Goal: Information Seeking & Learning: Learn about a topic

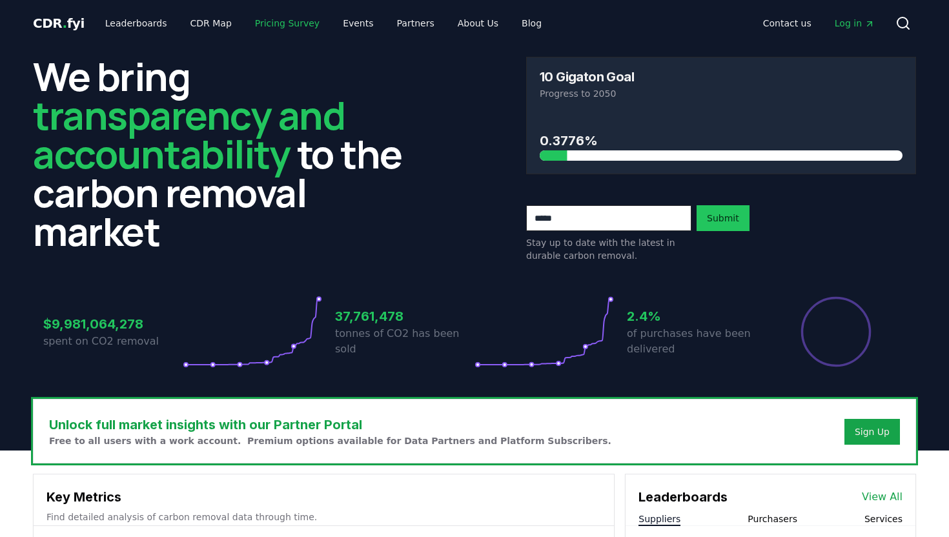
click at [289, 22] on link "Pricing Survey" at bounding box center [287, 23] width 85 height 23
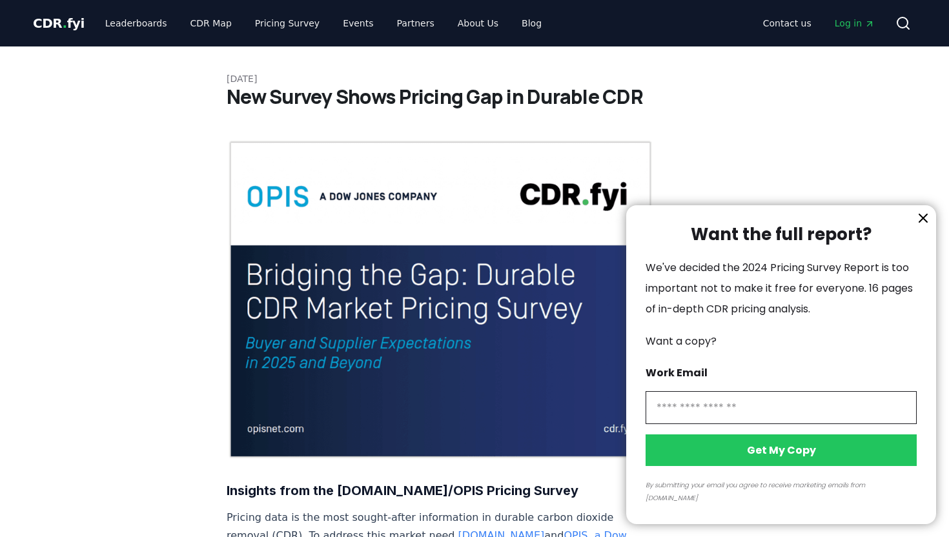
click at [462, 25] on div at bounding box center [474, 268] width 949 height 537
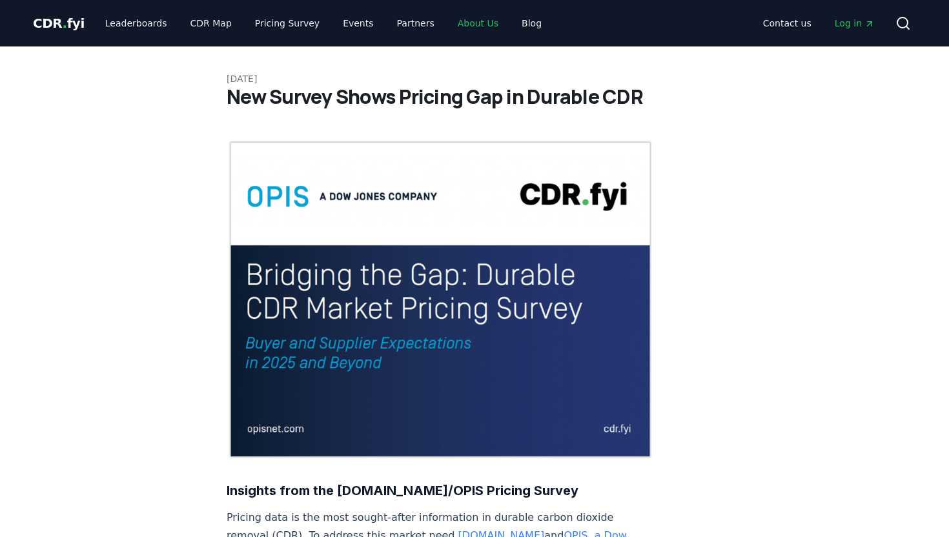
click at [465, 23] on link "About Us" at bounding box center [478, 23] width 61 height 23
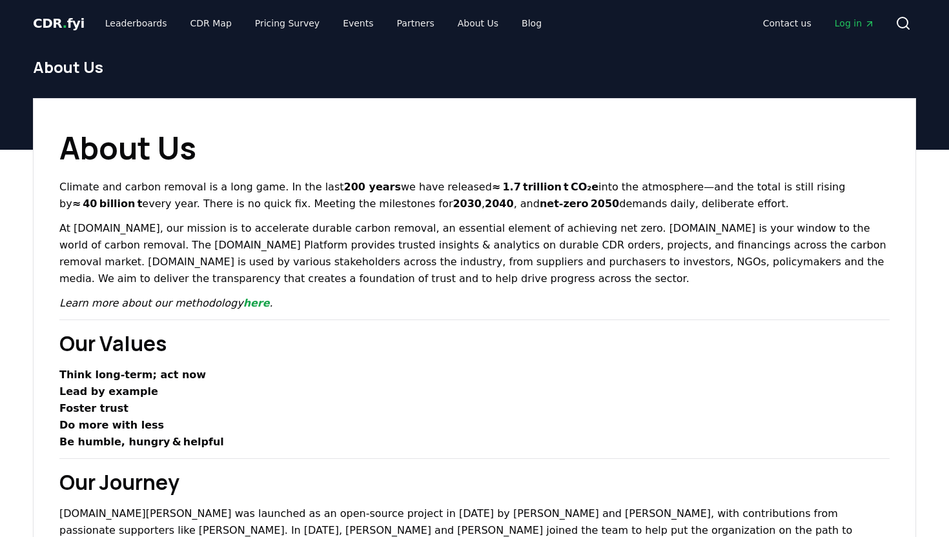
click at [54, 21] on span "CDR . fyi" at bounding box center [59, 22] width 52 height 15
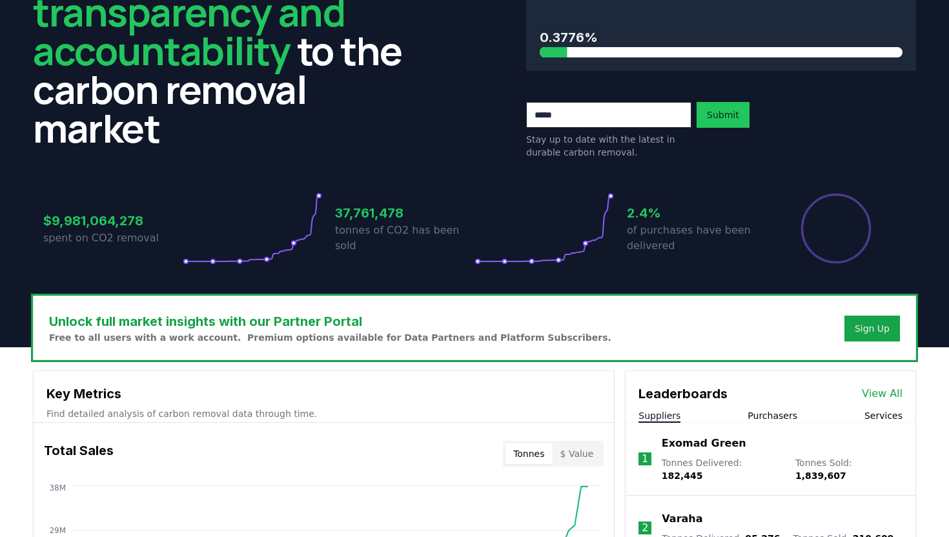
scroll to position [1123, 0]
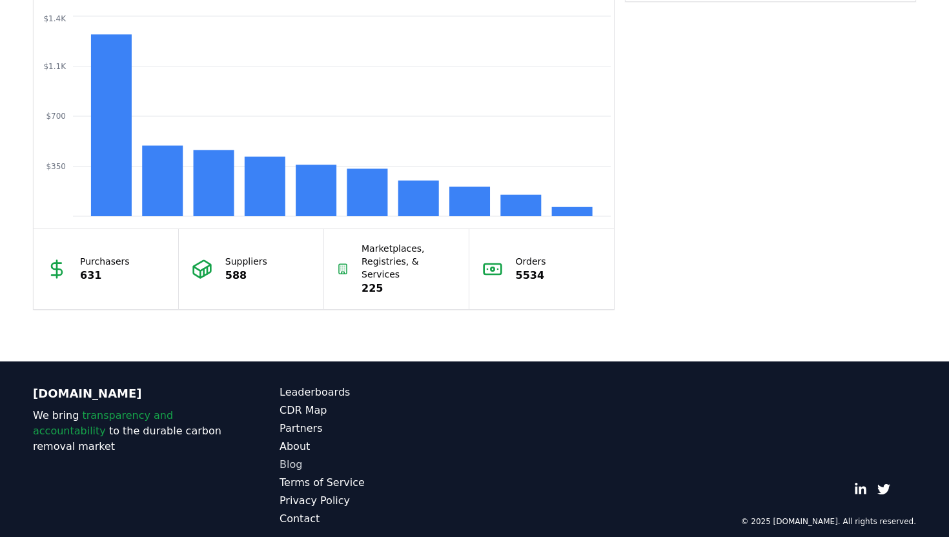
click at [295, 457] on link "Blog" at bounding box center [377, 464] width 195 height 15
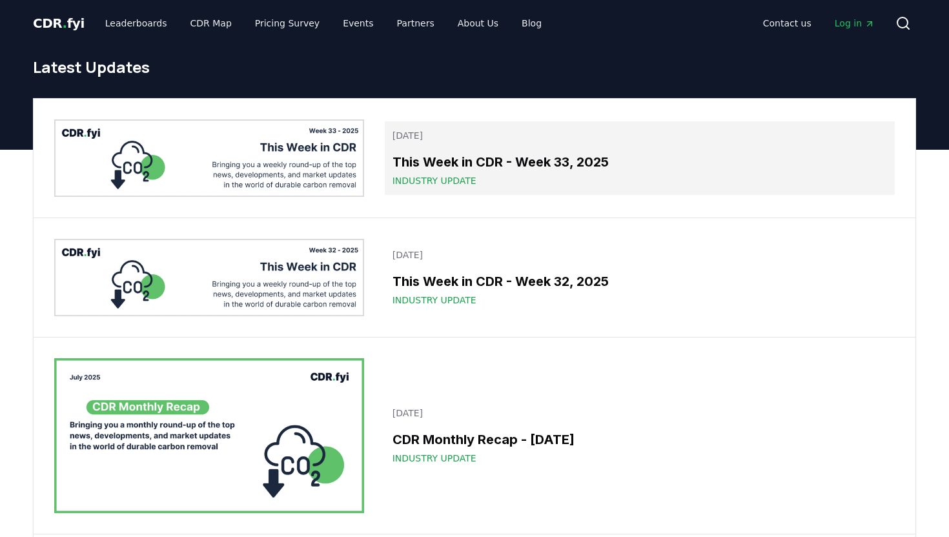
click at [433, 182] on span "Industry Update" at bounding box center [435, 180] width 84 height 13
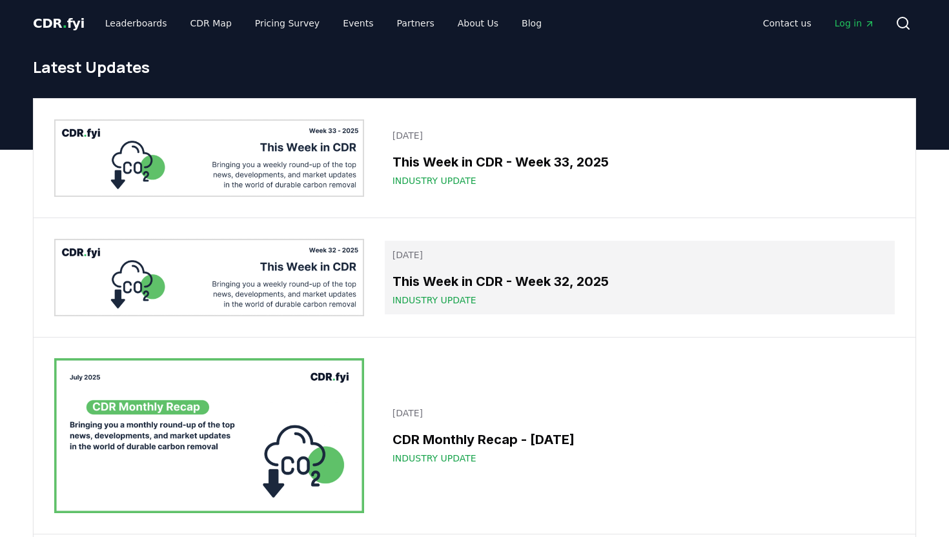
click at [433, 299] on span "Industry Update" at bounding box center [435, 300] width 84 height 13
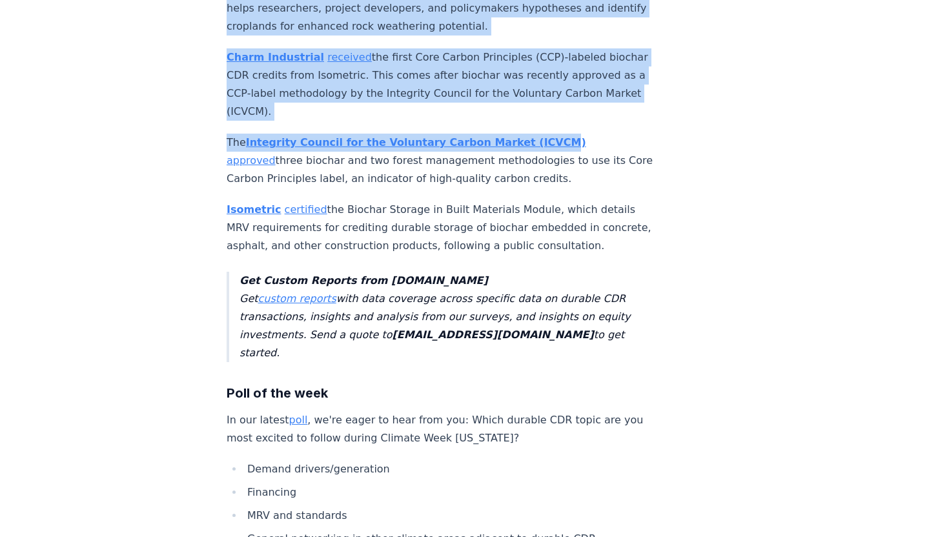
scroll to position [2779, 0]
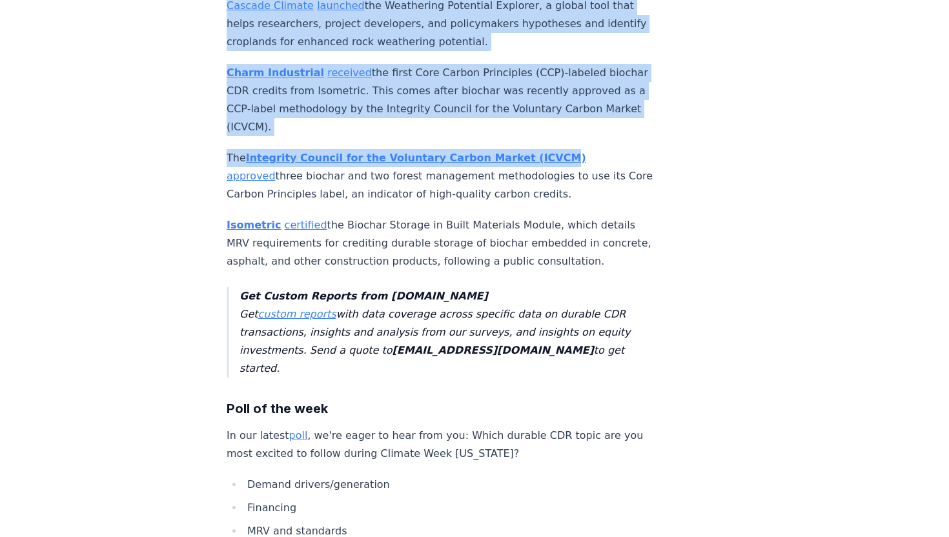
drag, startPoint x: 220, startPoint y: 52, endPoint x: 515, endPoint y: 101, distance: 299.3
copy div "Occidental announced that its STRATOS Direct Air Capture (DAC) facility , the w…"
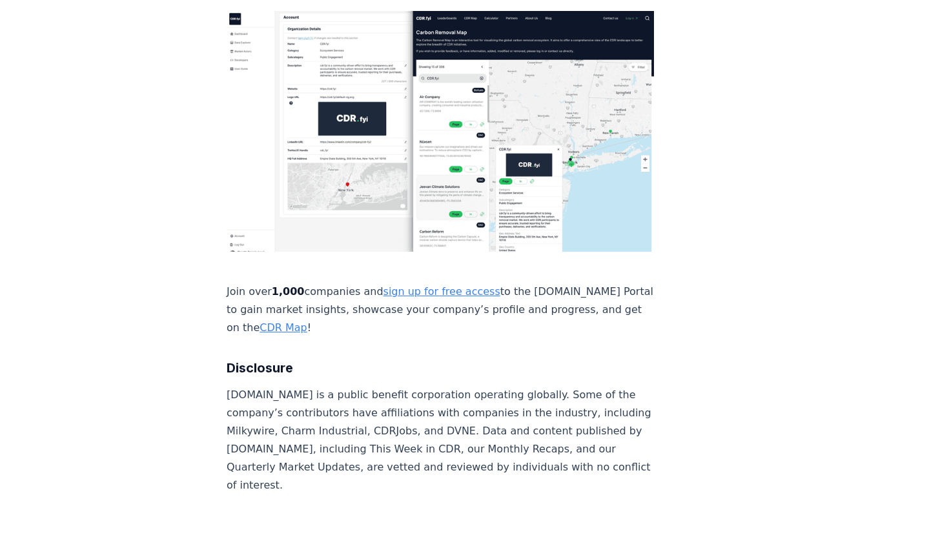
scroll to position [3399, 0]
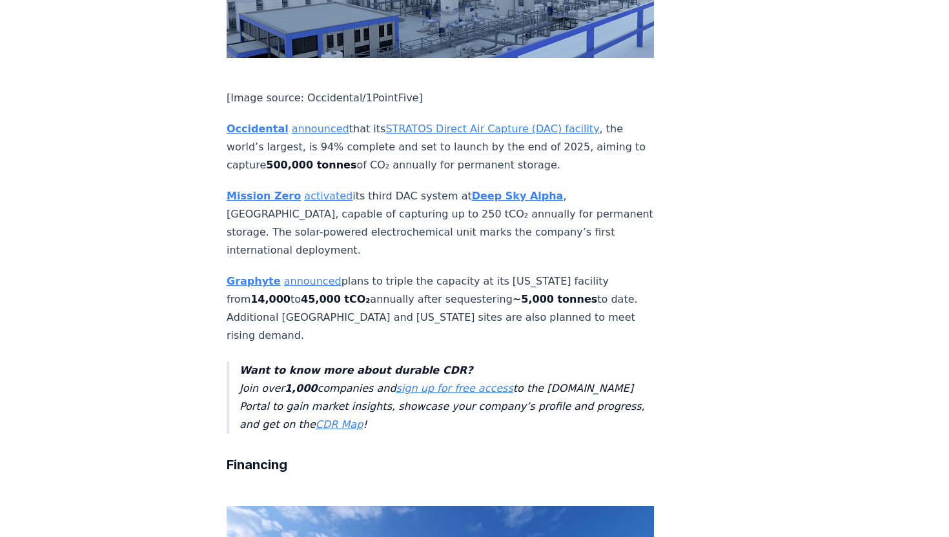
scroll to position [868, 0]
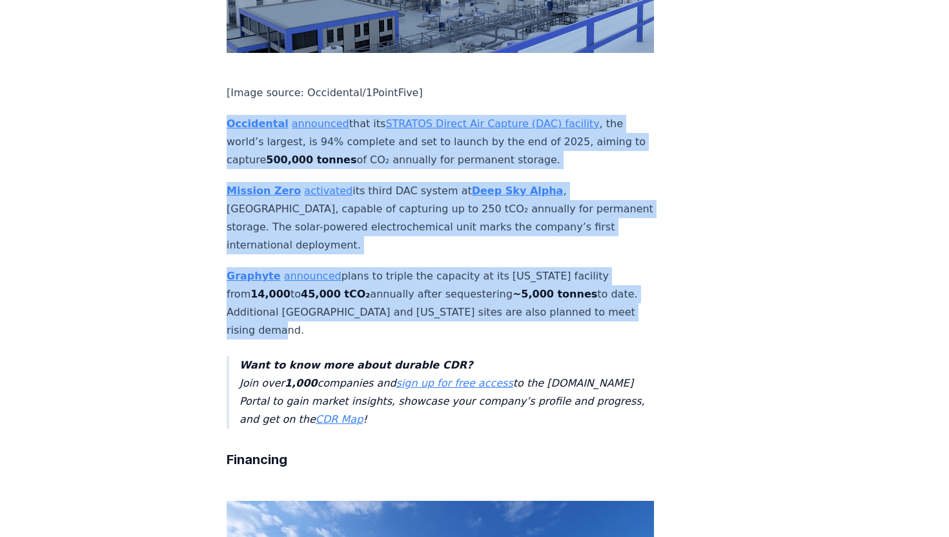
drag, startPoint x: 221, startPoint y: 58, endPoint x: 563, endPoint y: 243, distance: 389.2
copy div "Occidental announced that its STRATOS Direct Air Capture (DAC) facility , the w…"
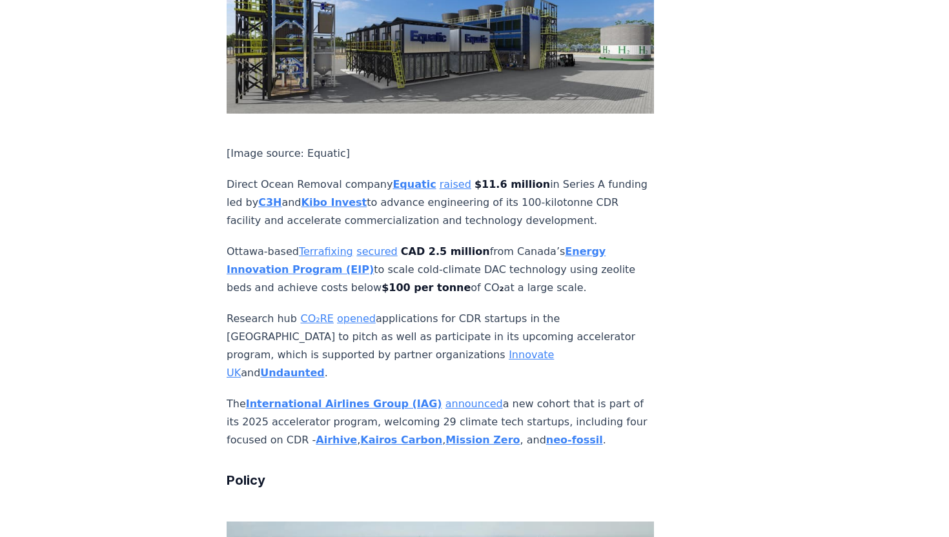
scroll to position [1514, 0]
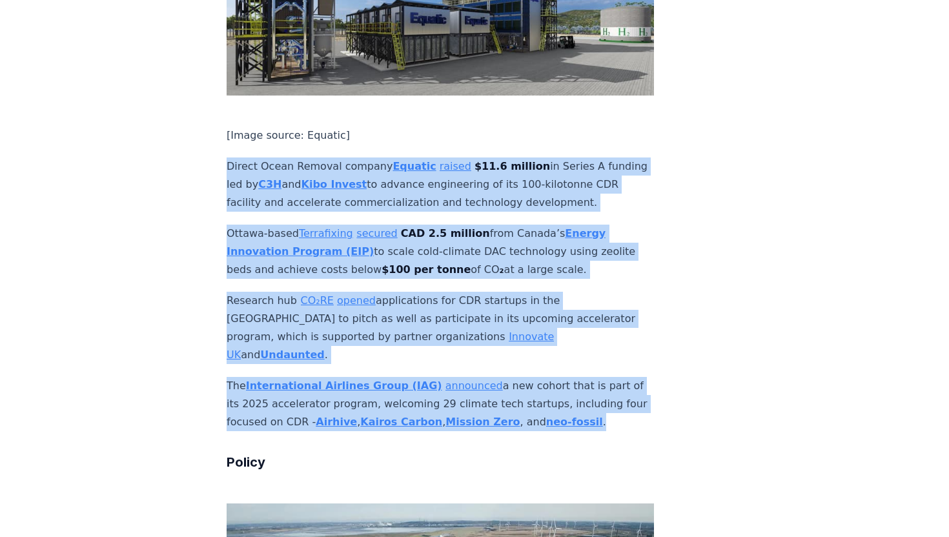
drag, startPoint x: 220, startPoint y: 68, endPoint x: 520, endPoint y: 326, distance: 395.2
click at [520, 327] on div "August 15, 2025 This Week in CDR - Week 33, 2025 We are back with another editi…" at bounding box center [475, 454] width 904 height 3842
copy div "Direct Ocean Removal company Equatic raised $11.6 million in Series A funding l…"
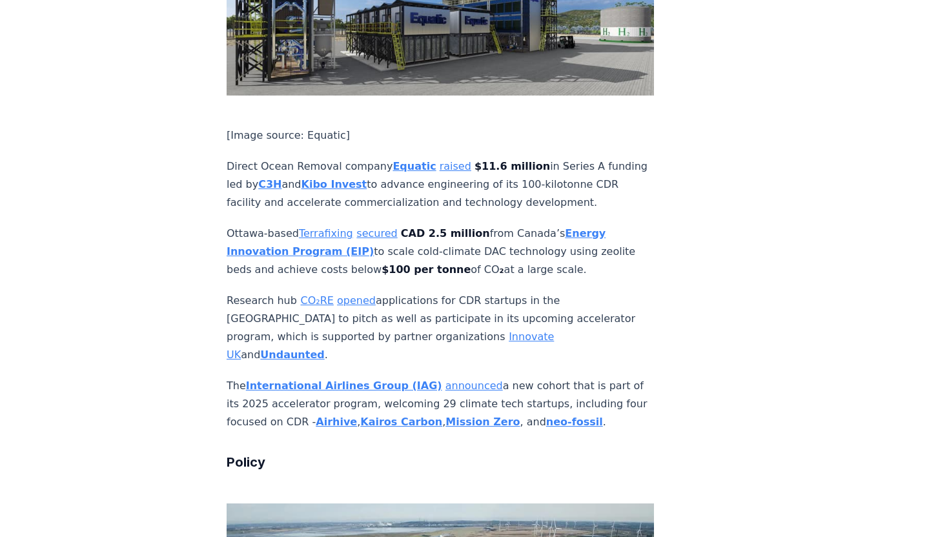
click at [852, 355] on div "August 15, 2025 This Week in CDR - Week 33, 2025 We are back with another editi…" at bounding box center [475, 454] width 904 height 3842
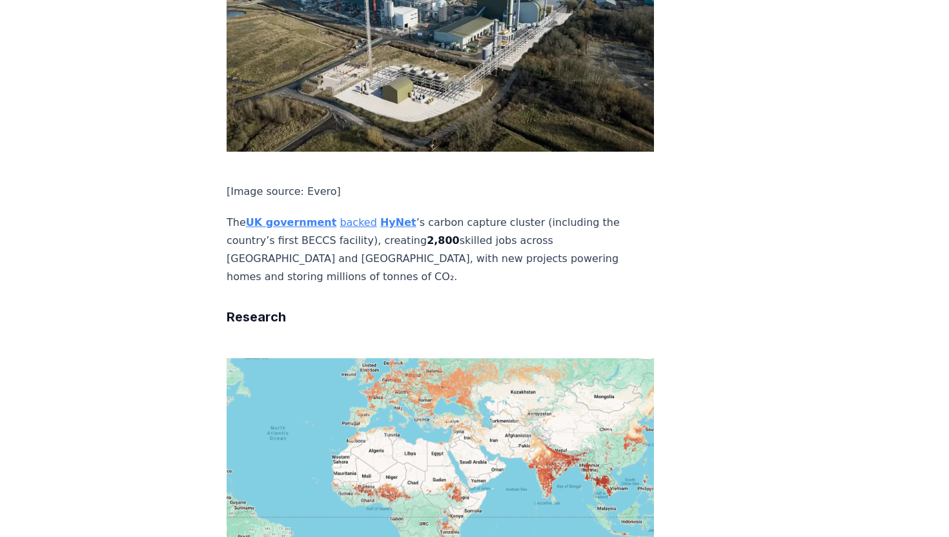
scroll to position [2108, 0]
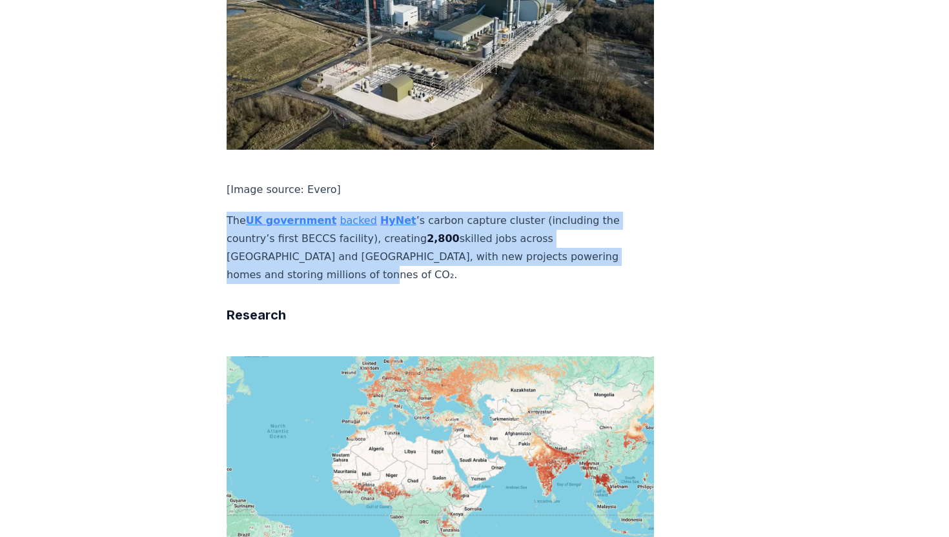
drag, startPoint x: 224, startPoint y: 99, endPoint x: 552, endPoint y: 135, distance: 330.0
copy p "The UK government backed HyNet ’s carbon capture cluster (including the country…"
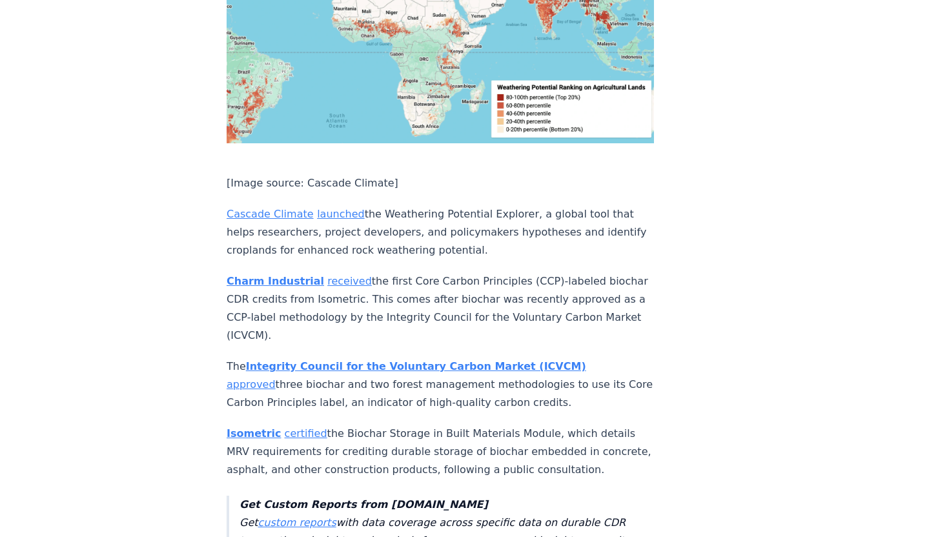
scroll to position [2573, 0]
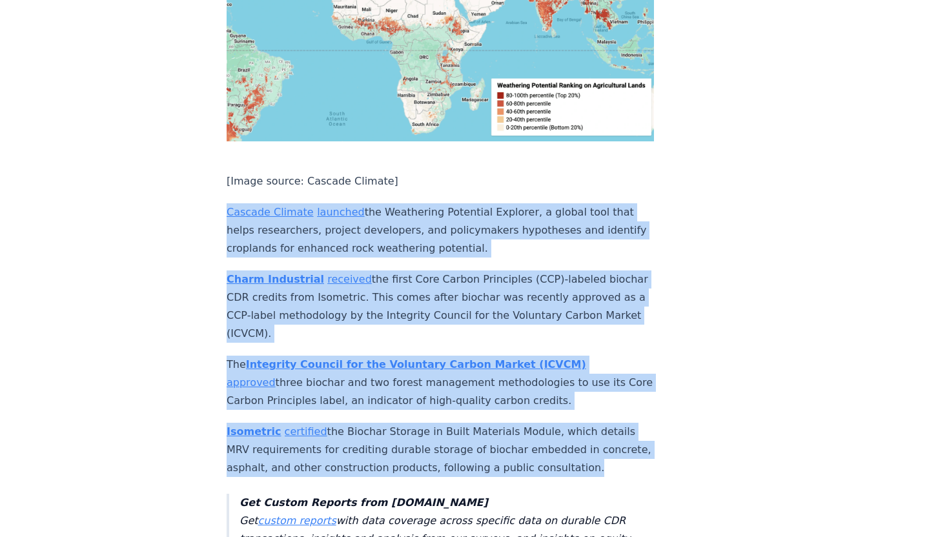
drag, startPoint x: 221, startPoint y: 69, endPoint x: 605, endPoint y: 325, distance: 461.9
copy div "Cascade Climate launched the Weathering Potential Explorer, a global tool that …"
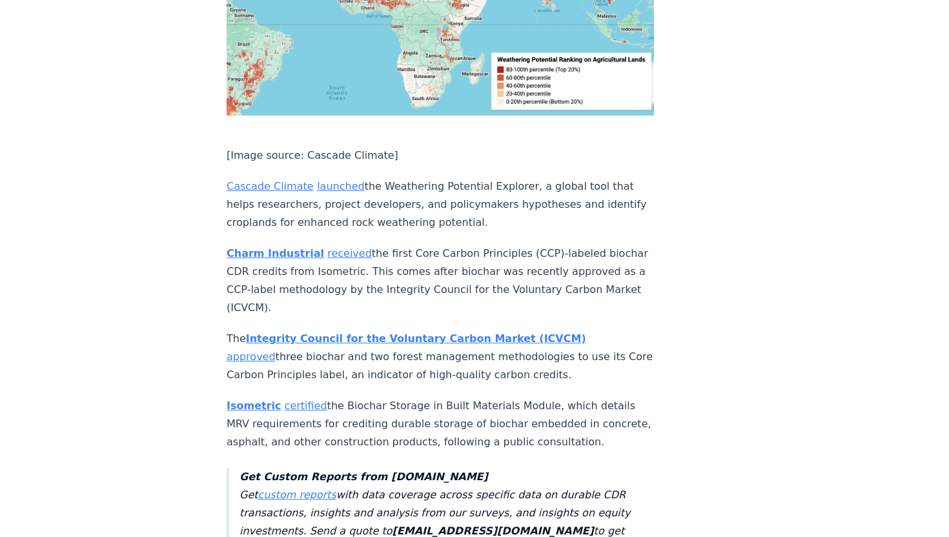
scroll to position [2650, 0]
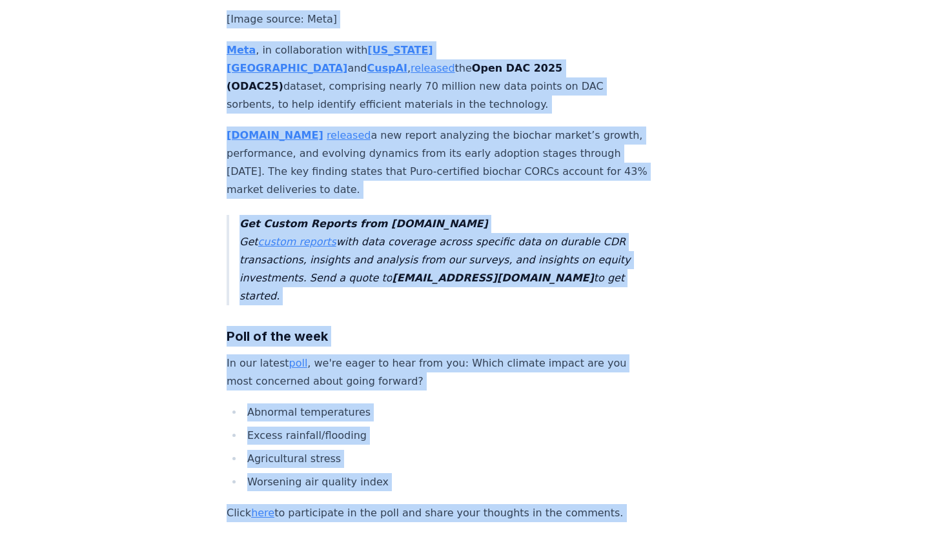
scroll to position [2679, 0]
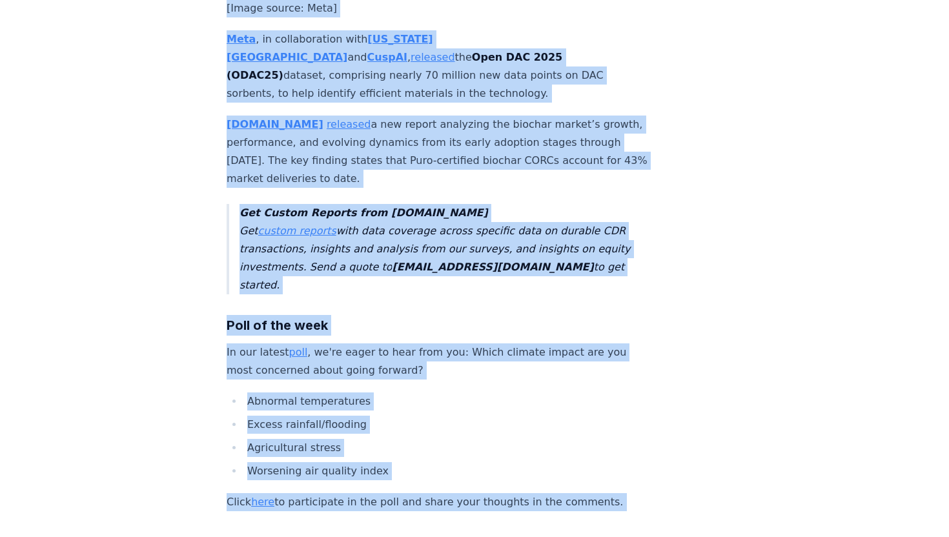
drag, startPoint x: 220, startPoint y: 191, endPoint x: 637, endPoint y: 62, distance: 436.7
copy div "Everest Carbon partnered with Inplanet to deploy its MRV sensors as part of InP…"
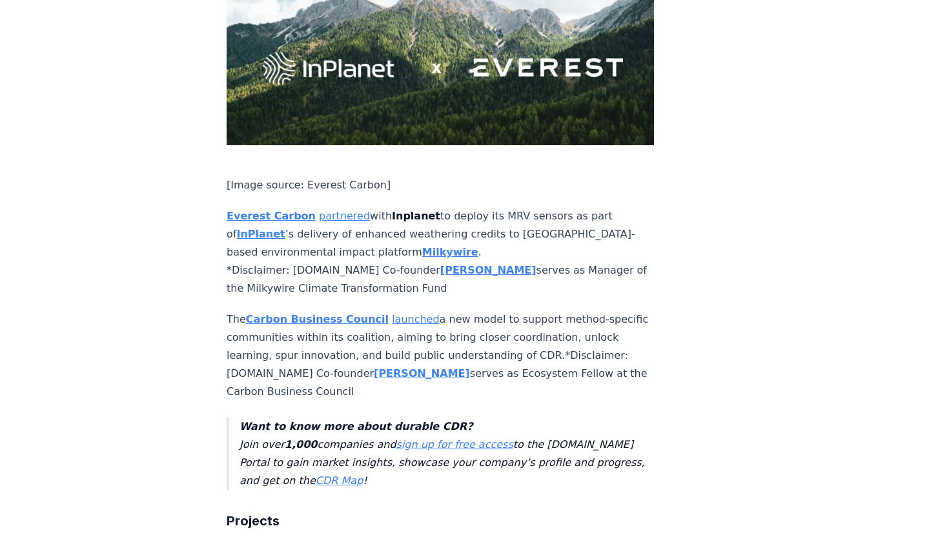
scroll to position [794, 0]
drag, startPoint x: 222, startPoint y: 174, endPoint x: 555, endPoint y: 341, distance: 372.5
copy div "Everest Carbon partnered with Inplanet to deploy its MRV sensors as part of InP…"
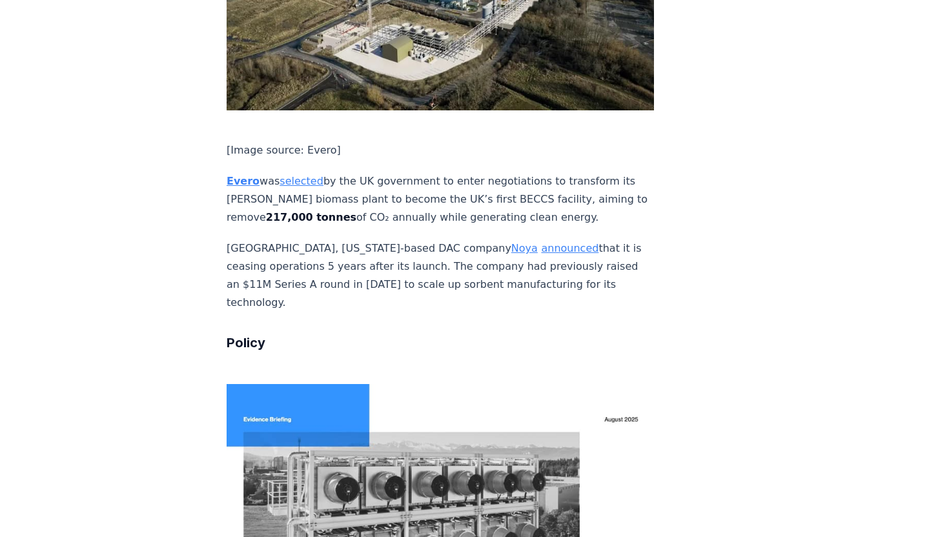
scroll to position [1492, 0]
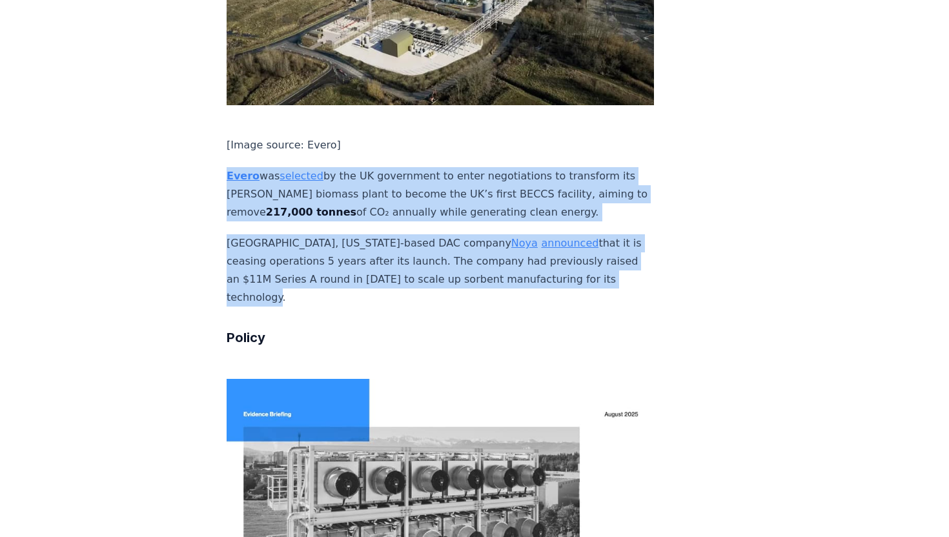
drag, startPoint x: 220, startPoint y: 112, endPoint x: 586, endPoint y: 217, distance: 381.4
click at [586, 217] on div "August 08, 2025 This Week in CDR - Week 32, 2025 We are back with another editi…" at bounding box center [475, 384] width 904 height 3659
copy div "Evero was selected by the UK government to enter negotiations to transform its …"
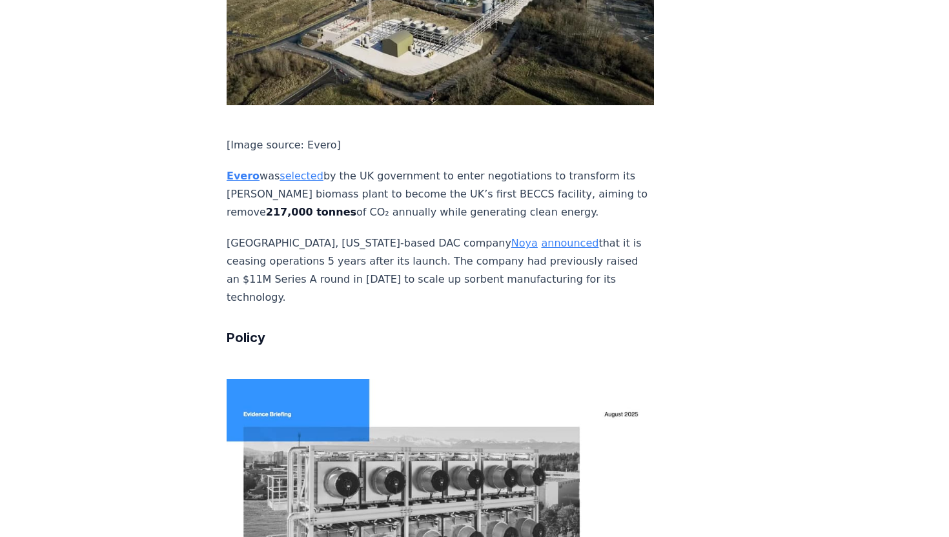
click at [859, 332] on div "August 08, 2025 This Week in CDR - Week 32, 2025 We are back with another editi…" at bounding box center [475, 384] width 904 height 3659
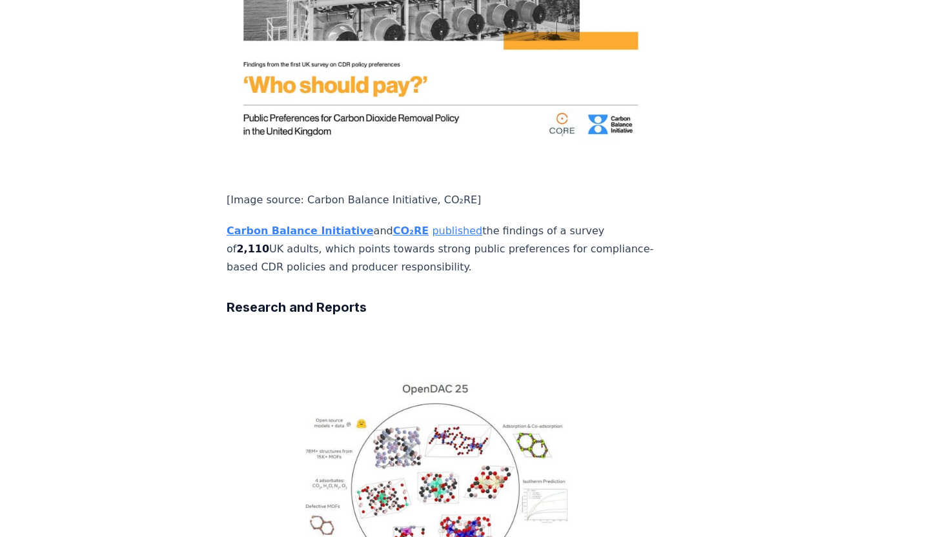
scroll to position [2034, 0]
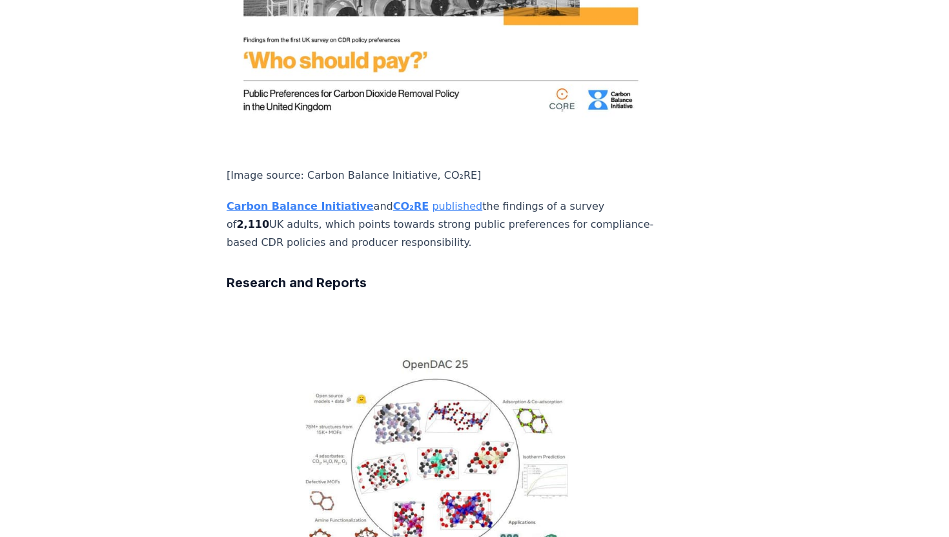
drag, startPoint x: 216, startPoint y: 116, endPoint x: 413, endPoint y: 154, distance: 200.7
copy p "Carbon Balance Initiative and CO₂RE published the findings of a survey of 2,110…"
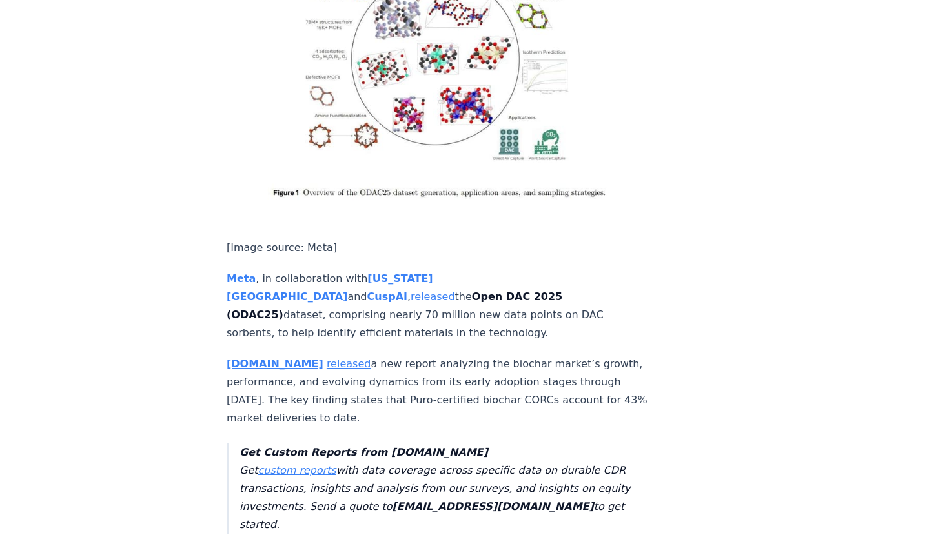
scroll to position [2499, 0]
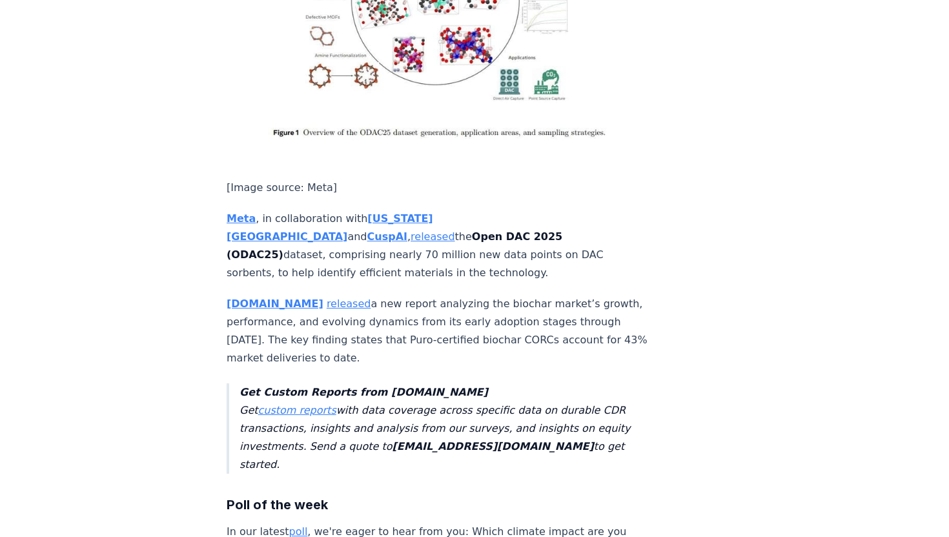
drag, startPoint x: 214, startPoint y: 123, endPoint x: 704, endPoint y: 235, distance: 502.7
copy div "Meta , in collaboration with Georgia Institute of Technology and CuspAI , relea…"
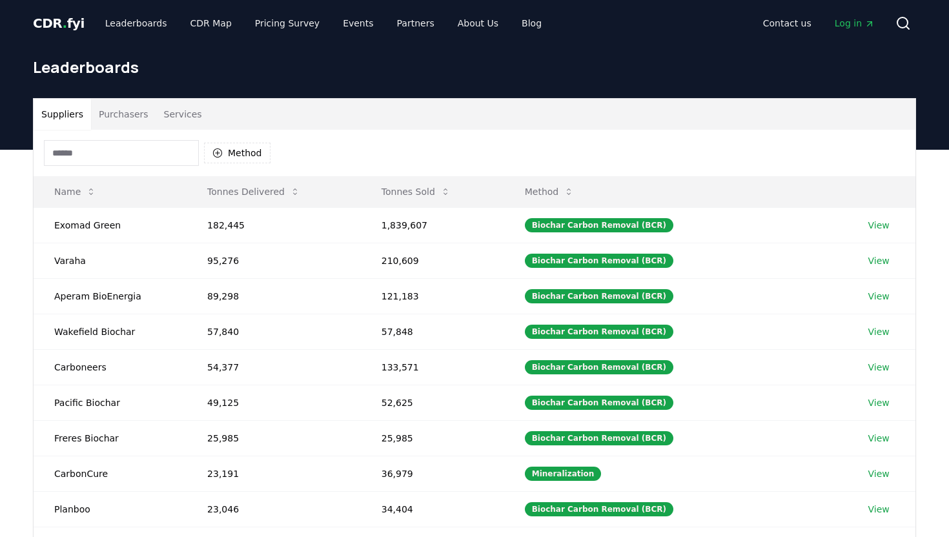
click at [127, 159] on input at bounding box center [121, 153] width 155 height 26
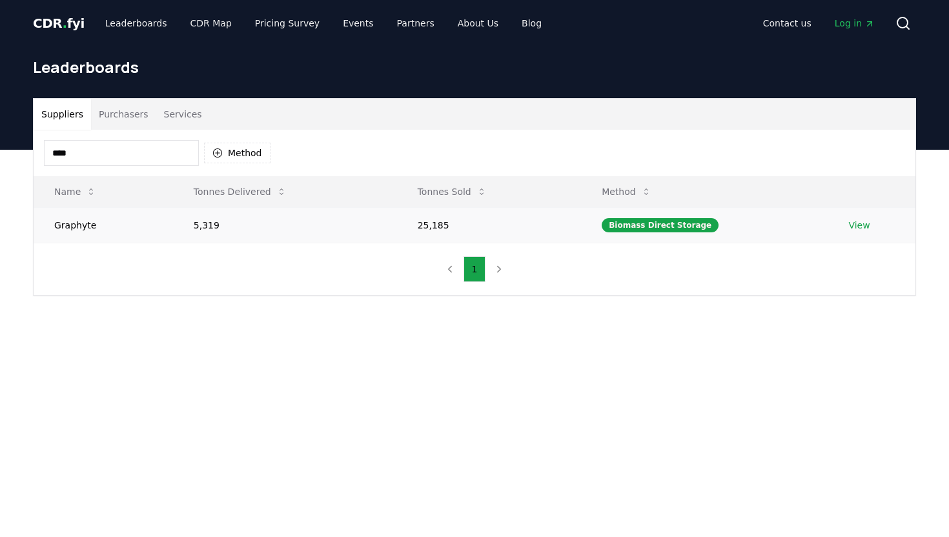
type input "****"
click at [856, 226] on link "View" at bounding box center [859, 225] width 21 height 13
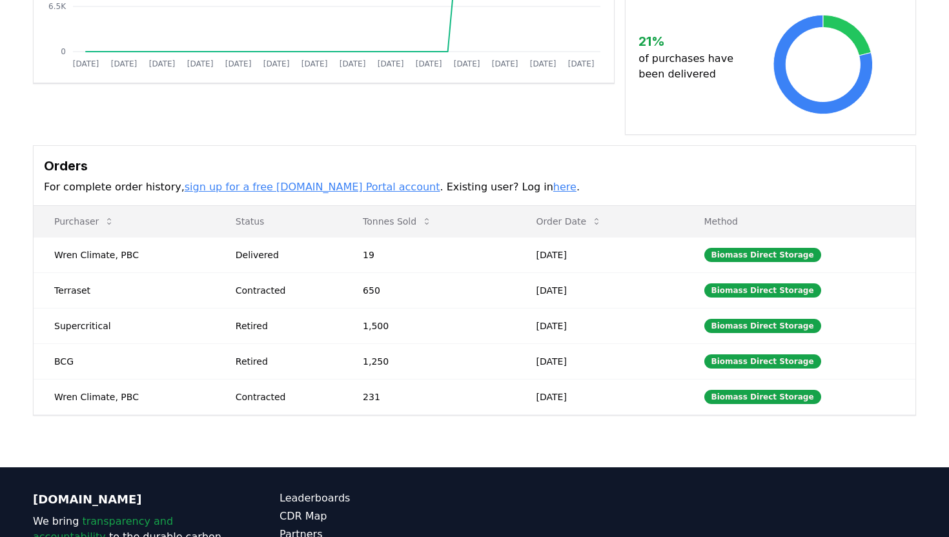
scroll to position [310, 0]
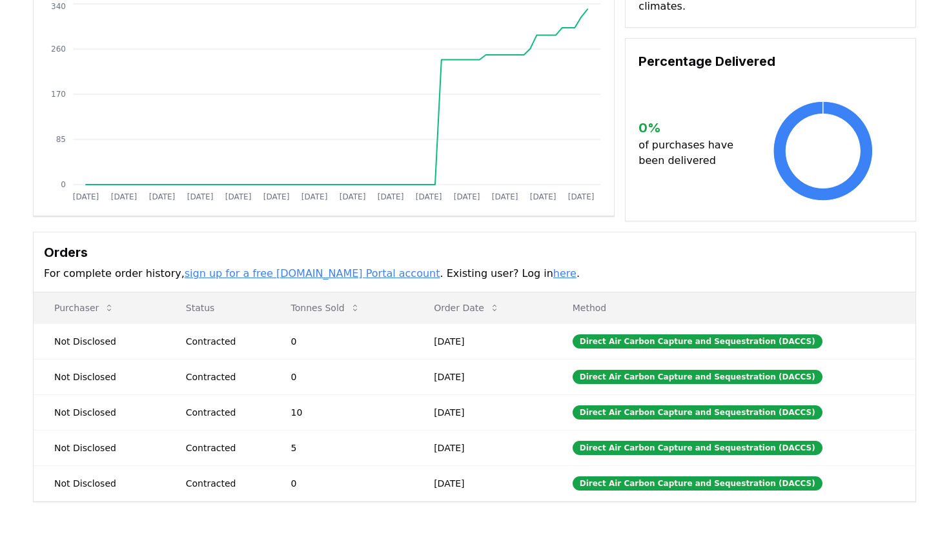
scroll to position [155, 0]
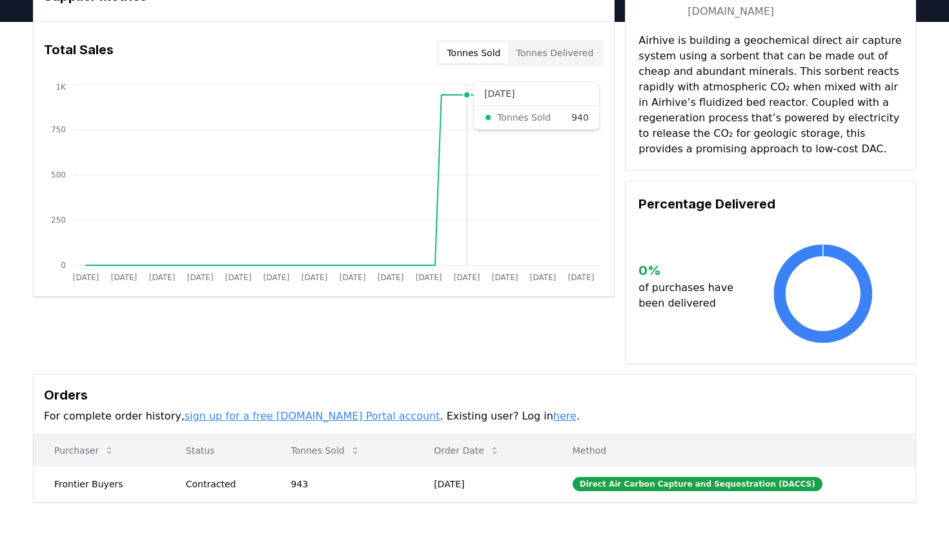
scroll to position [77, 0]
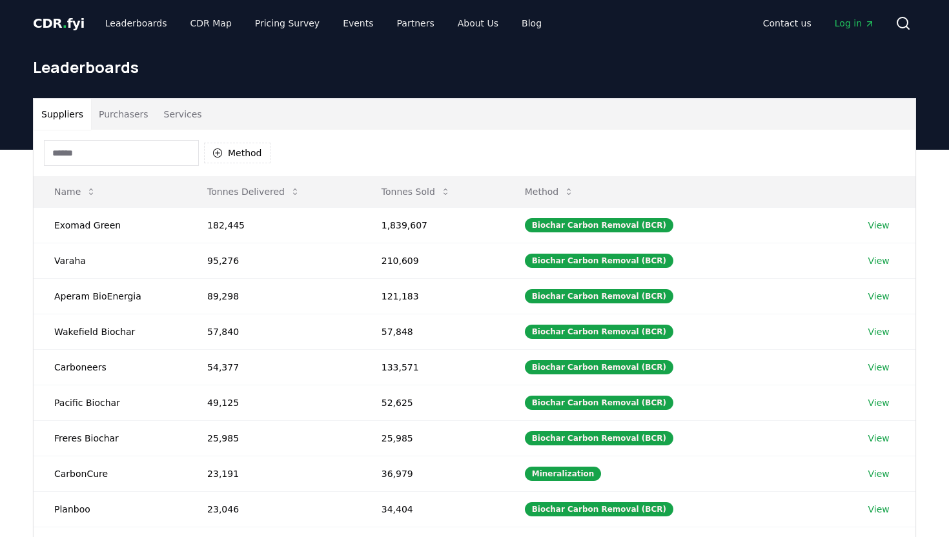
click at [143, 159] on input at bounding box center [121, 153] width 155 height 26
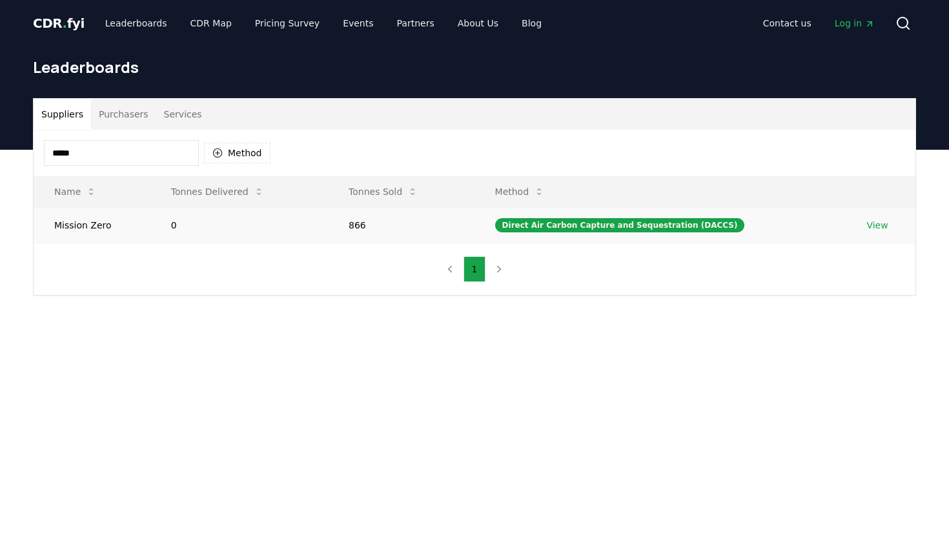
type input "*****"
click at [877, 223] on link "View" at bounding box center [877, 225] width 21 height 13
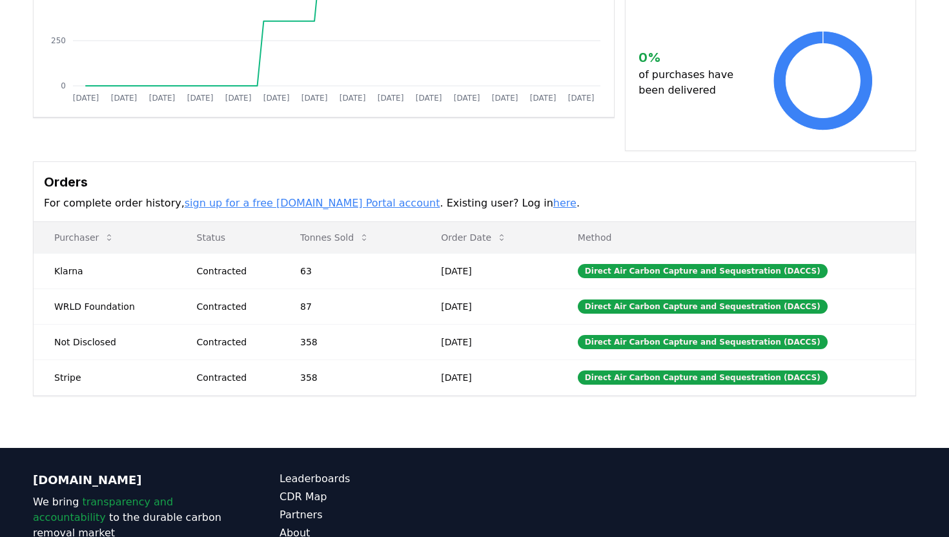
scroll to position [258, 0]
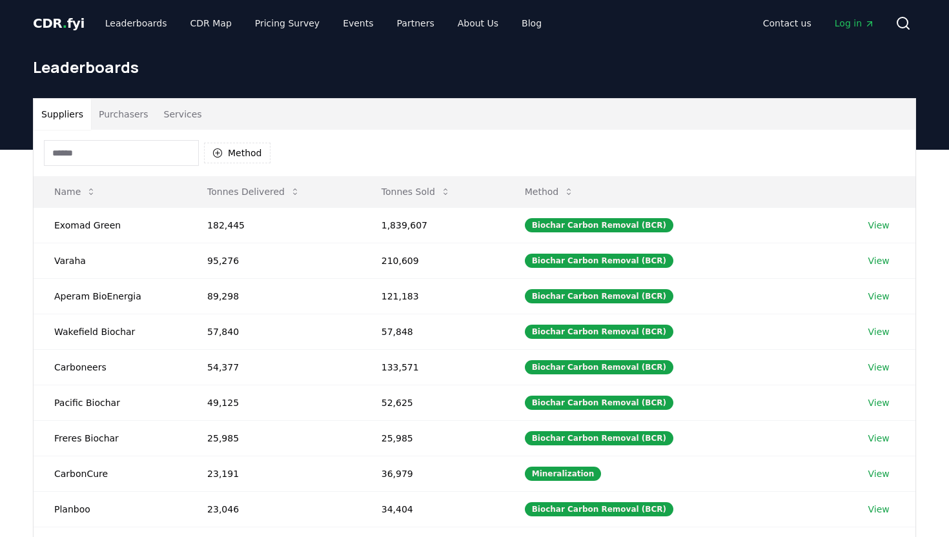
click at [166, 150] on input at bounding box center [121, 153] width 155 height 26
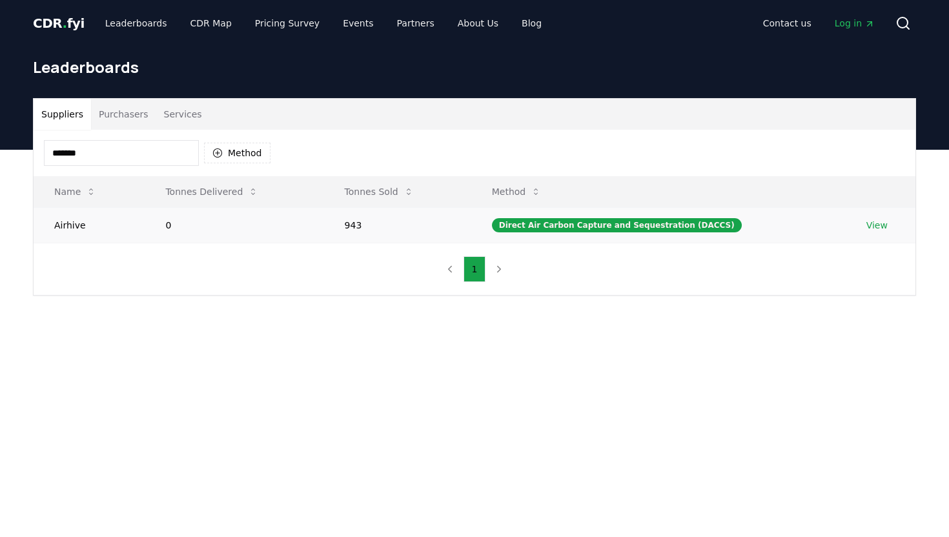
type input "*******"
click at [877, 222] on link "View" at bounding box center [877, 225] width 21 height 13
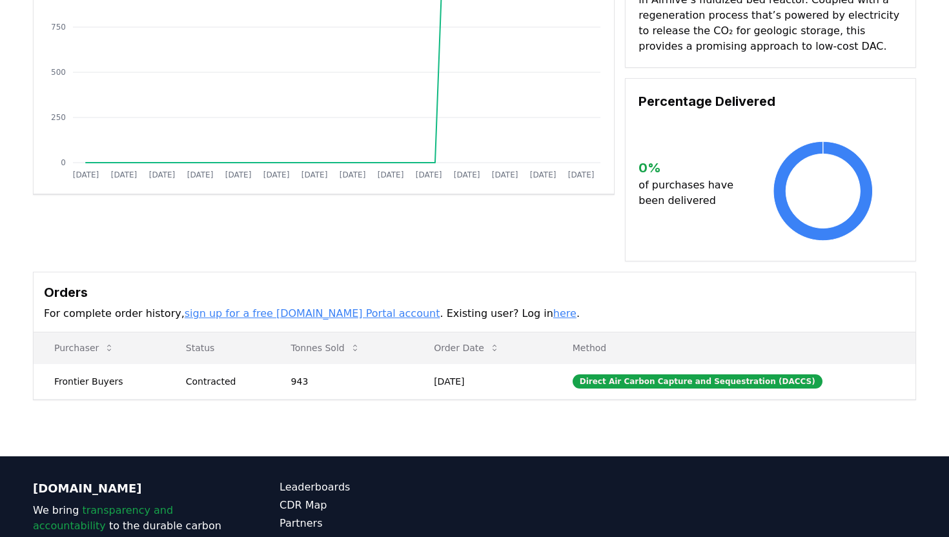
scroll to position [181, 0]
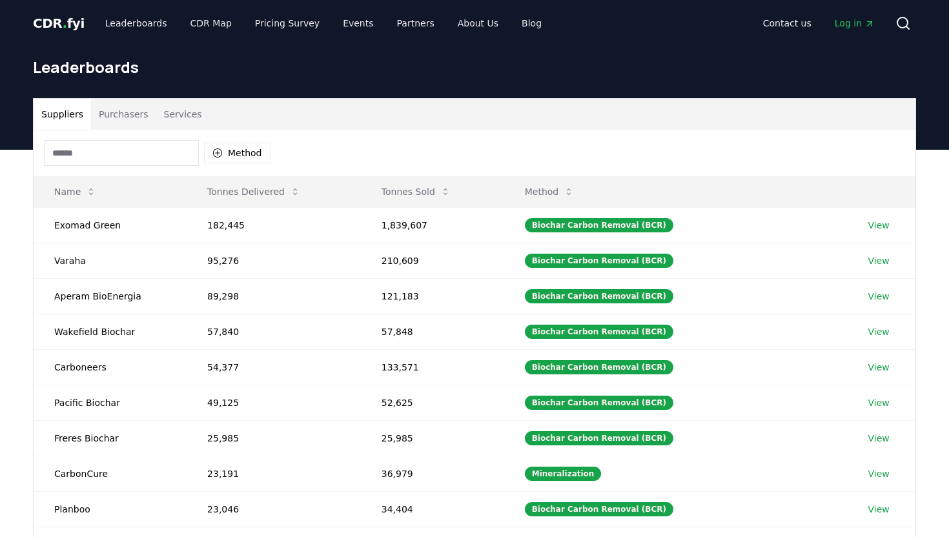
click at [130, 158] on input at bounding box center [121, 153] width 155 height 26
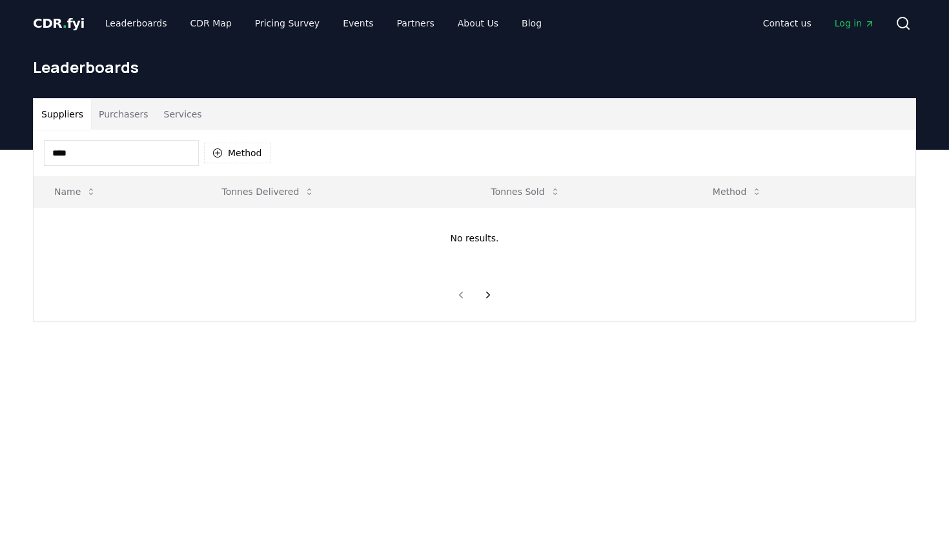
type input "*****"
click at [108, 120] on button "Purchasers" at bounding box center [123, 114] width 65 height 31
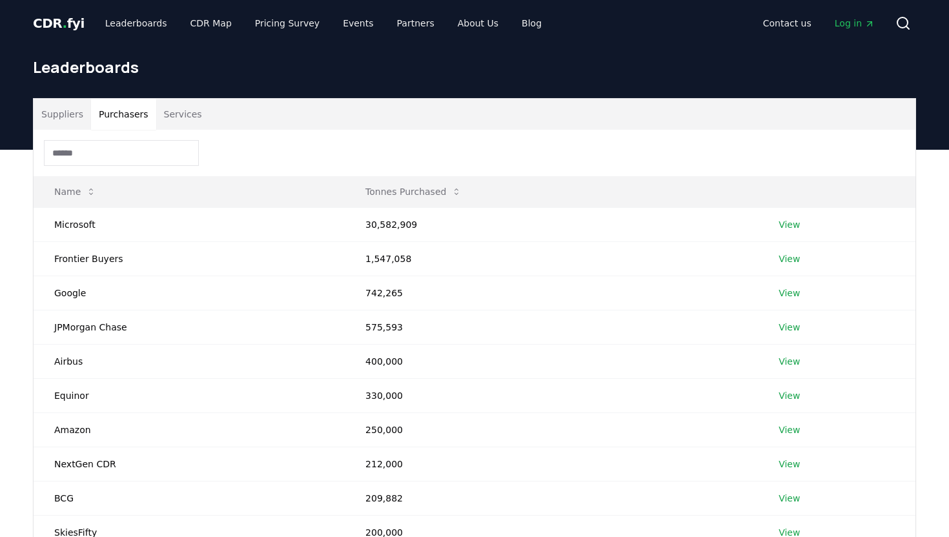
click at [56, 107] on button "Suppliers" at bounding box center [62, 114] width 57 height 31
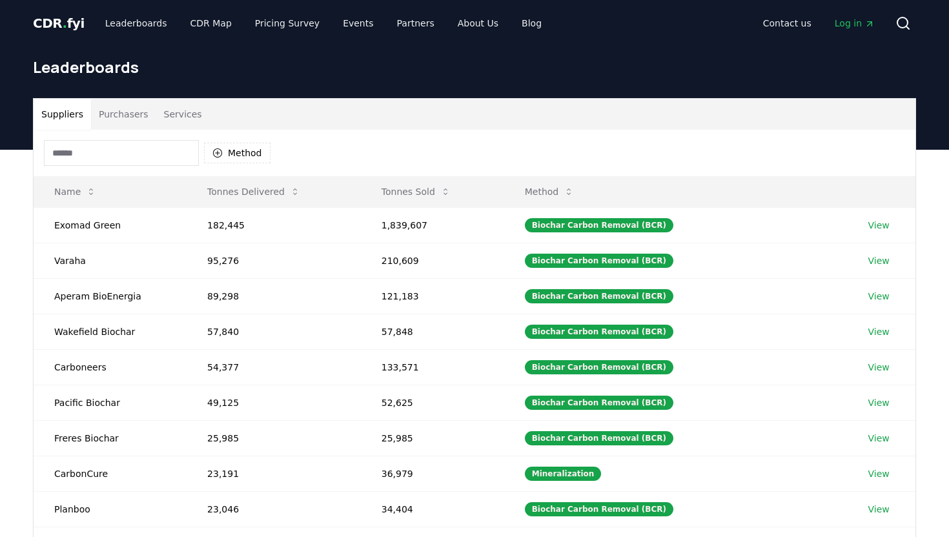
click at [90, 156] on input at bounding box center [121, 153] width 155 height 26
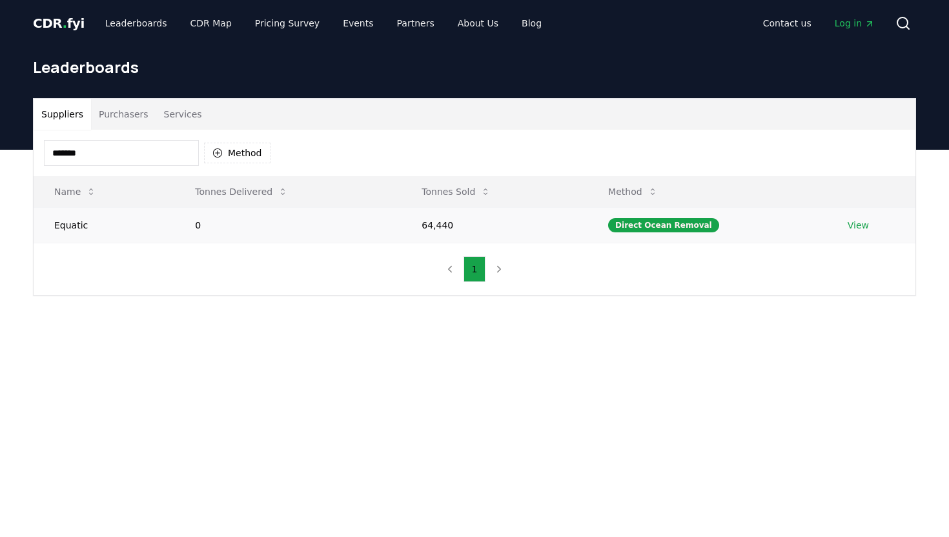
type input "*******"
click at [857, 225] on link "View" at bounding box center [858, 225] width 21 height 13
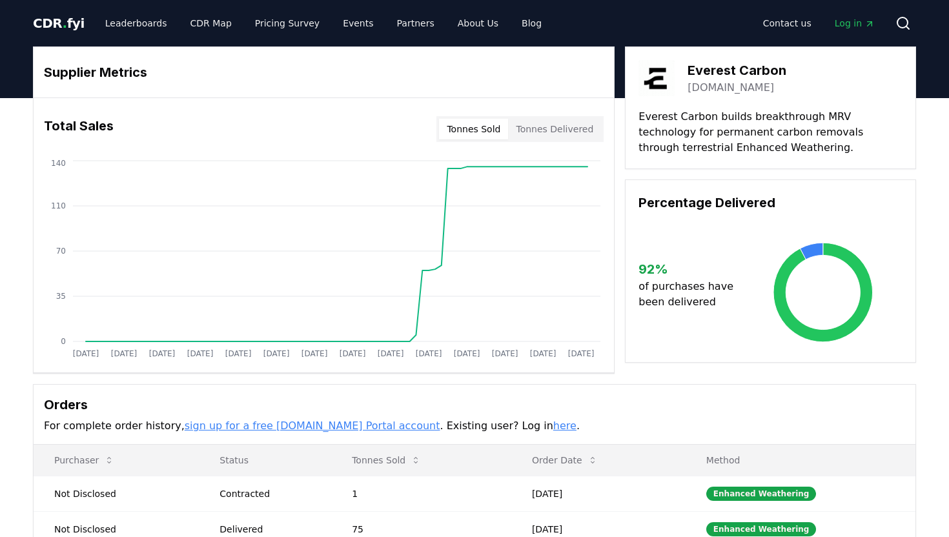
click at [735, 415] on div "Orders For complete order history, sign up for a free [DOMAIN_NAME] Portal acco…" at bounding box center [475, 415] width 882 height 60
click at [931, 416] on div "Supplier Metrics Total Sales Tonnes Sold Tonnes Delivered [DATE] [DATE] [DATE] …" at bounding box center [474, 402] width 949 height 608
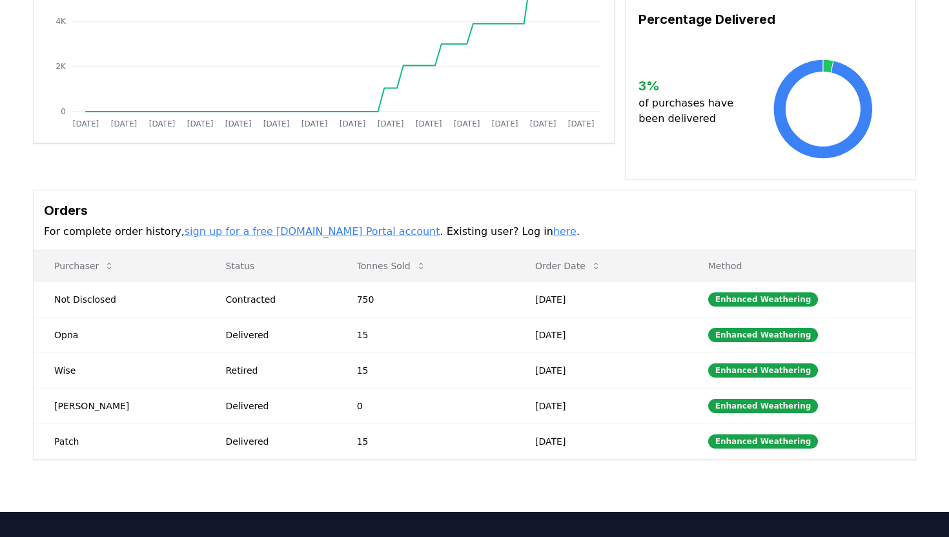
scroll to position [232, 0]
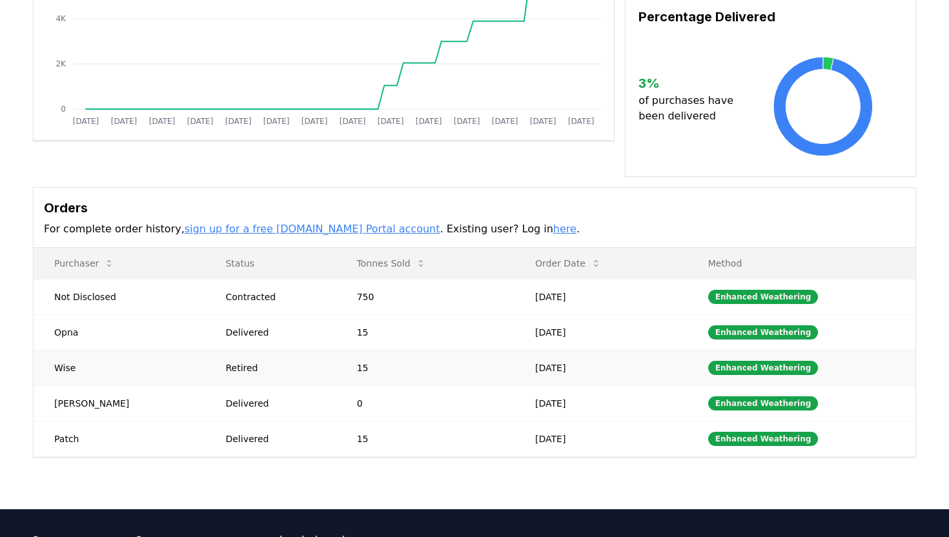
click at [65, 352] on td "Wise" at bounding box center [119, 368] width 171 height 36
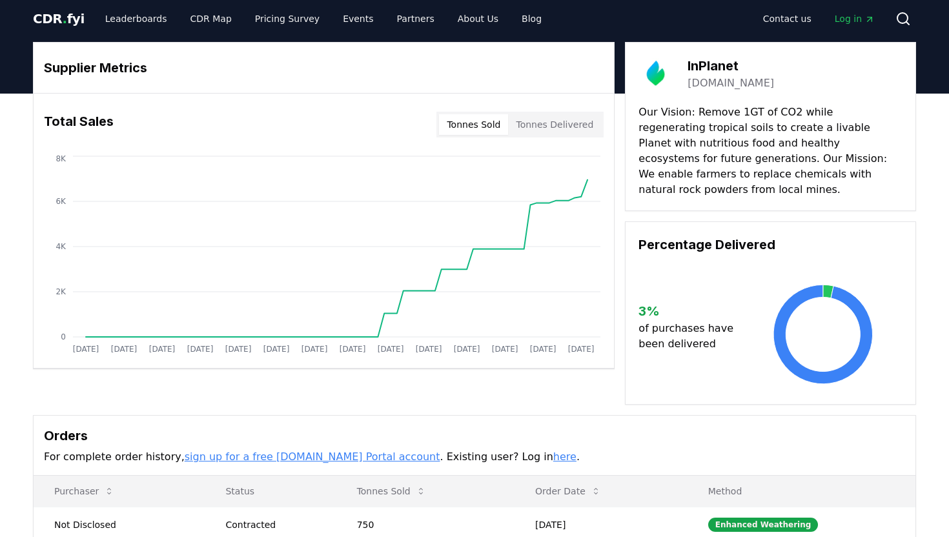
scroll to position [0, 0]
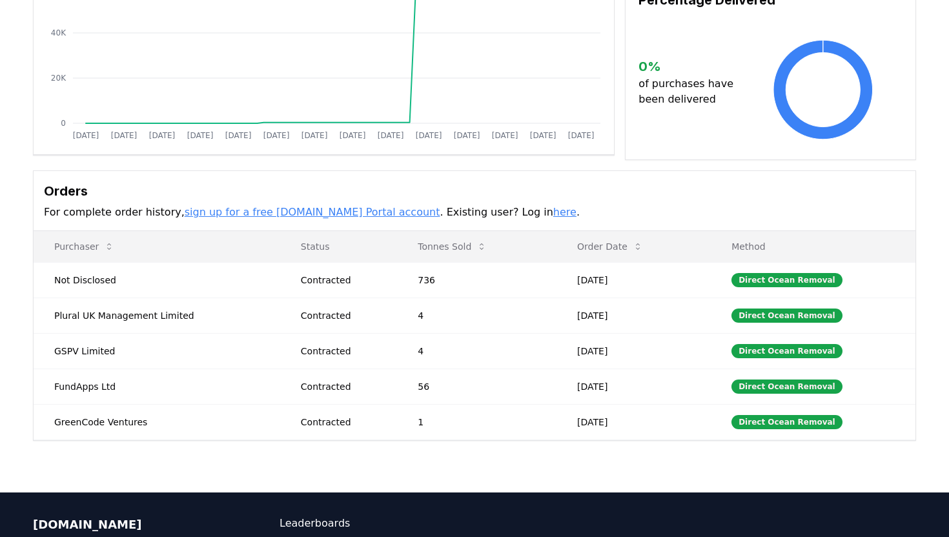
scroll to position [232, 0]
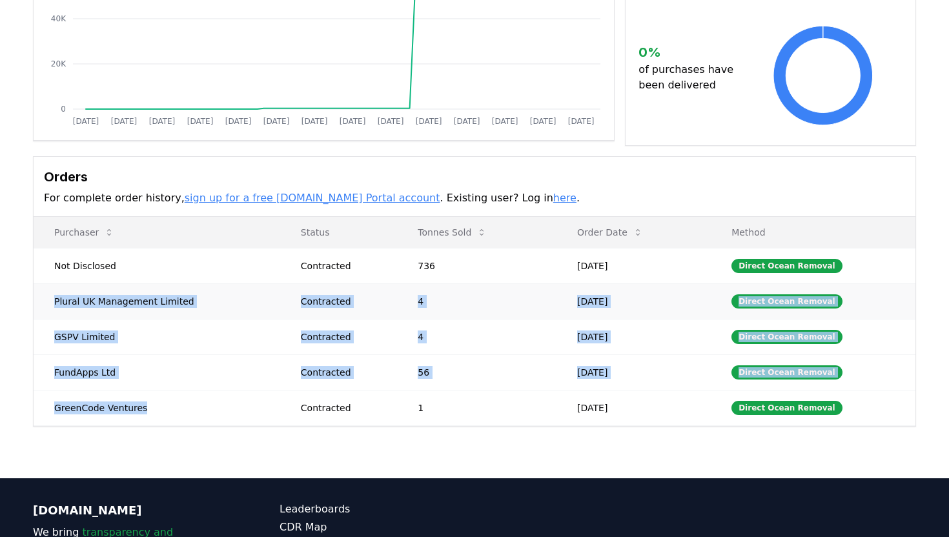
drag, startPoint x: 147, startPoint y: 409, endPoint x: 50, endPoint y: 303, distance: 143.6
click at [50, 303] on tbody "Not Disclosed Contracted 736 Mar 05, 2025 Direct Ocean Removal Plural UK Manage…" at bounding box center [475, 337] width 882 height 178
copy tbody "Plural UK Management Limited Contracted 4 Sep 27, 2024 Direct Ocean Removal GSP…"
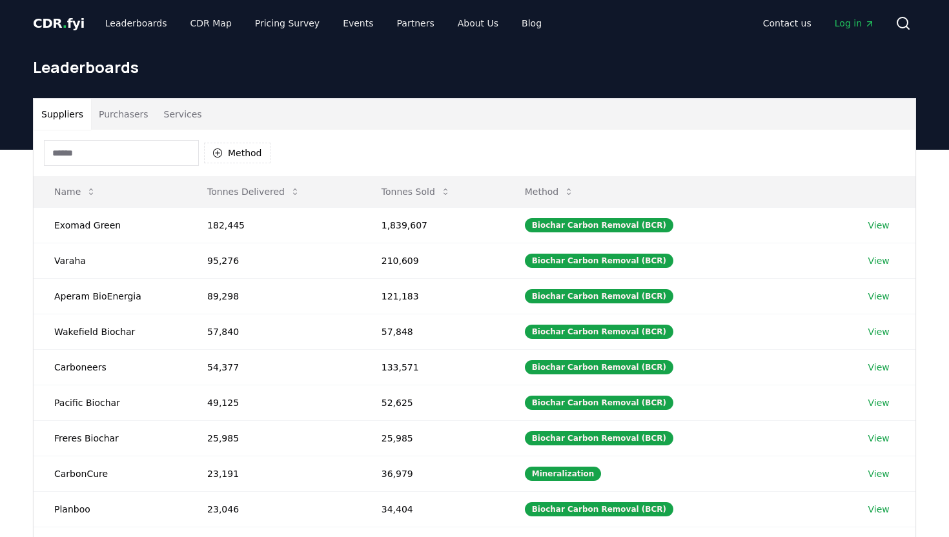
click at [130, 147] on input at bounding box center [121, 153] width 155 height 26
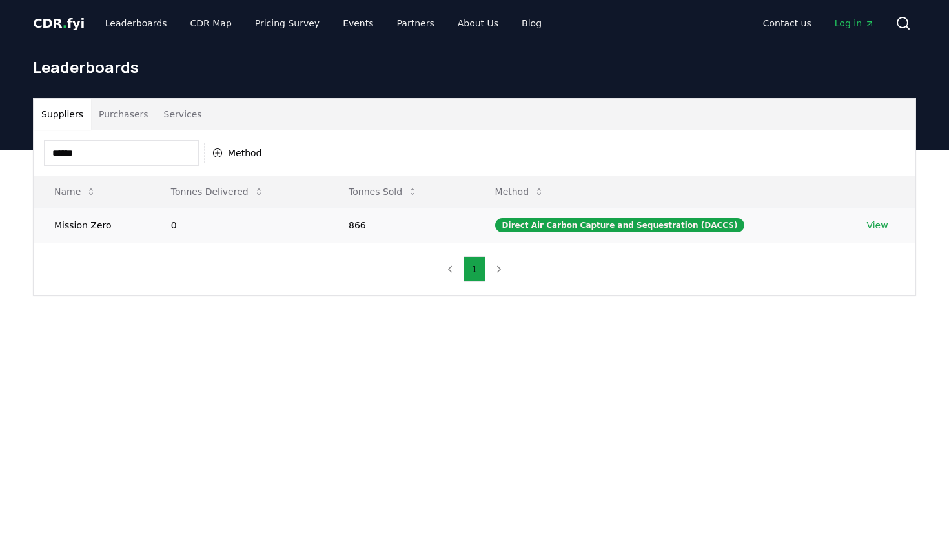
type input "******"
click at [874, 220] on link "View" at bounding box center [877, 225] width 21 height 13
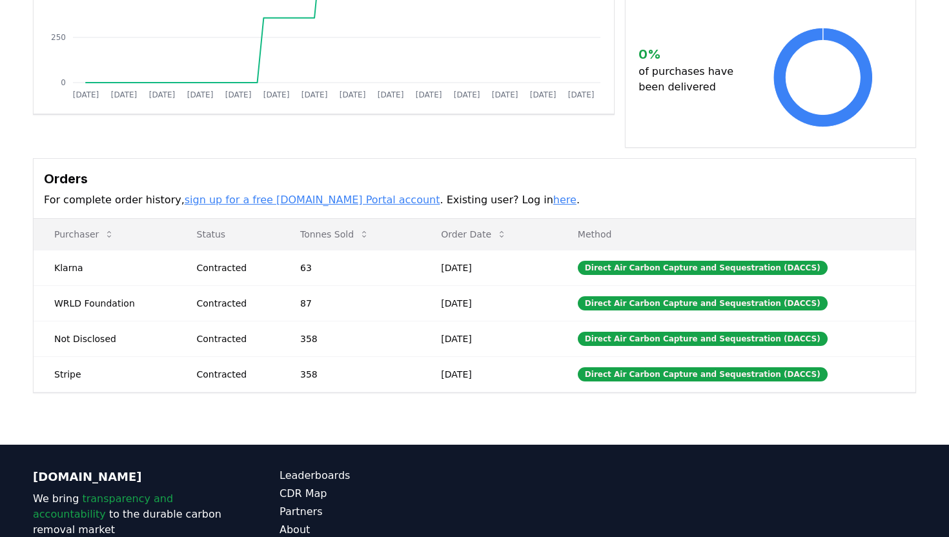
scroll to position [260, 0]
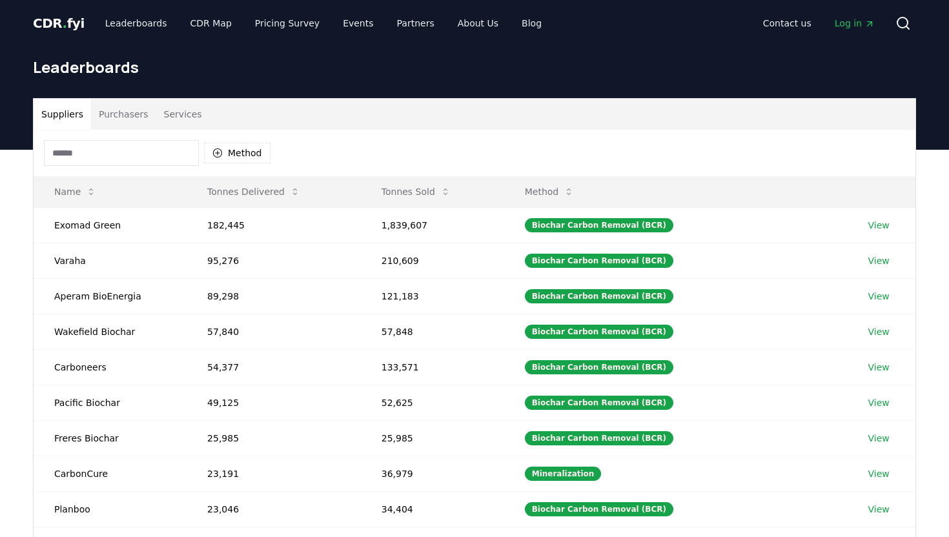
click at [93, 154] on input at bounding box center [121, 153] width 155 height 26
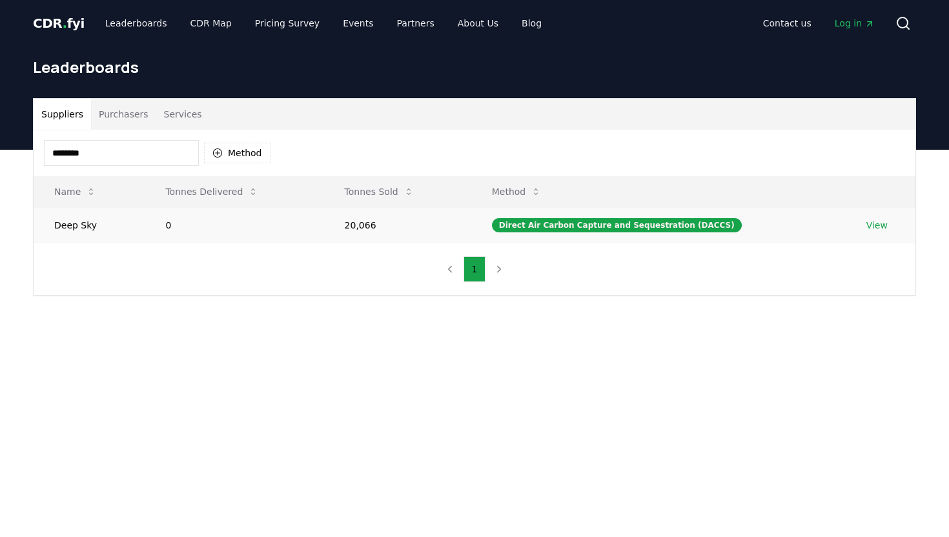
type input "********"
click at [874, 224] on link "View" at bounding box center [877, 225] width 21 height 13
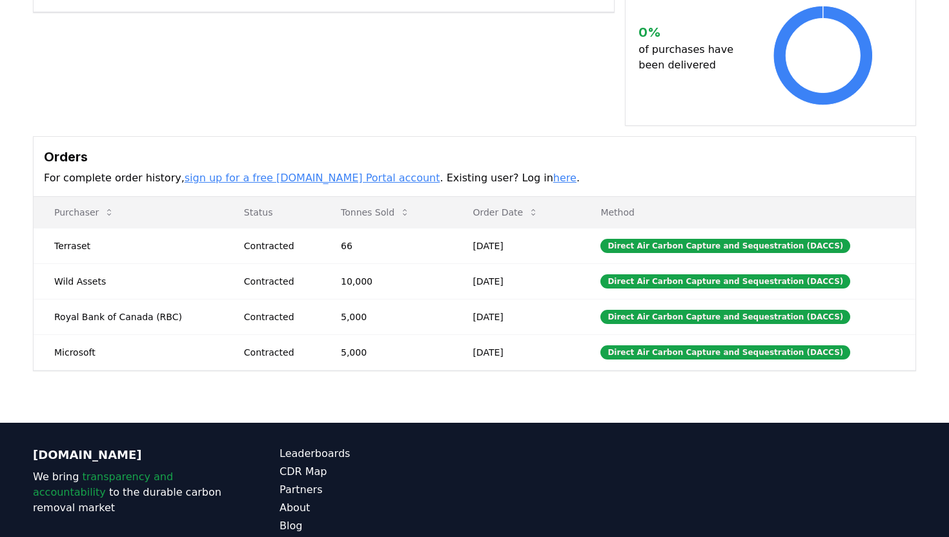
scroll to position [362, 0]
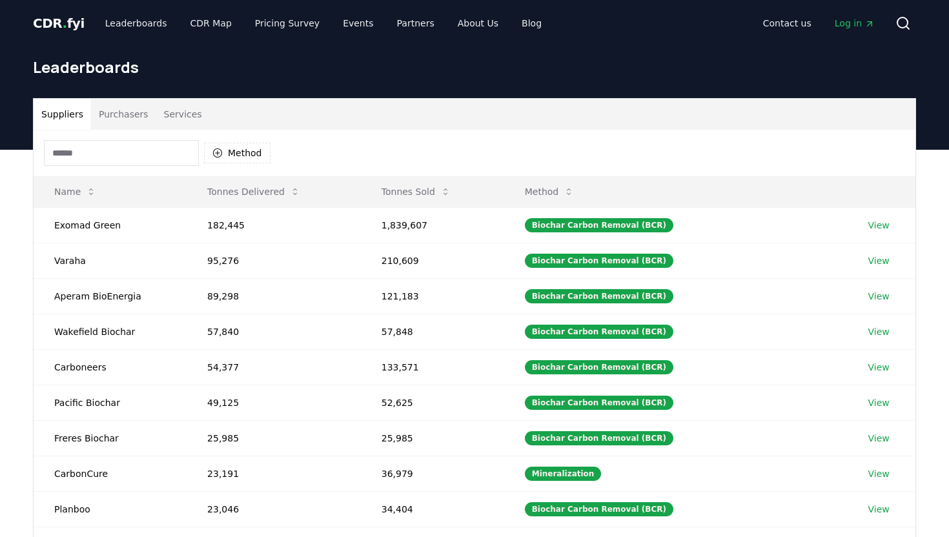
click at [106, 151] on input at bounding box center [121, 153] width 155 height 26
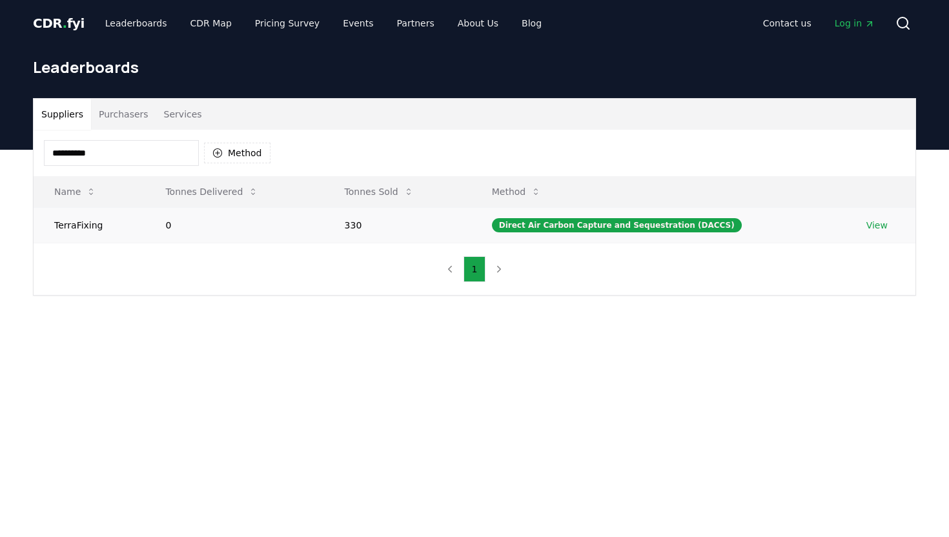
type input "**********"
click at [868, 224] on link "View" at bounding box center [877, 225] width 21 height 13
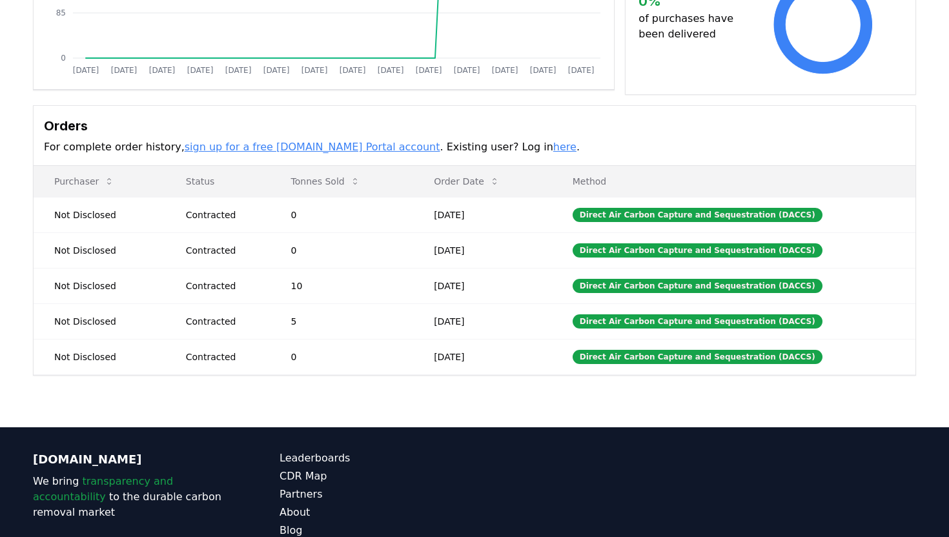
scroll to position [284, 0]
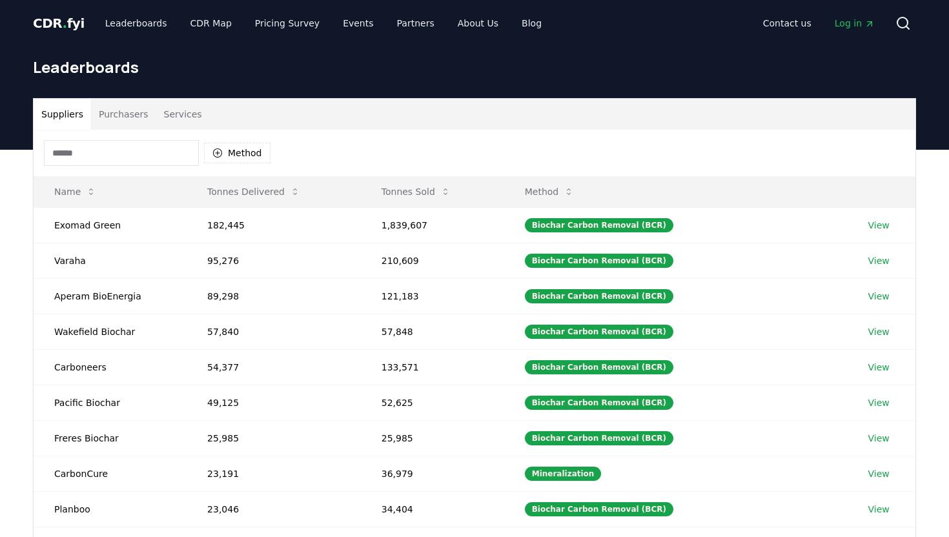
click at [109, 149] on input at bounding box center [121, 153] width 155 height 26
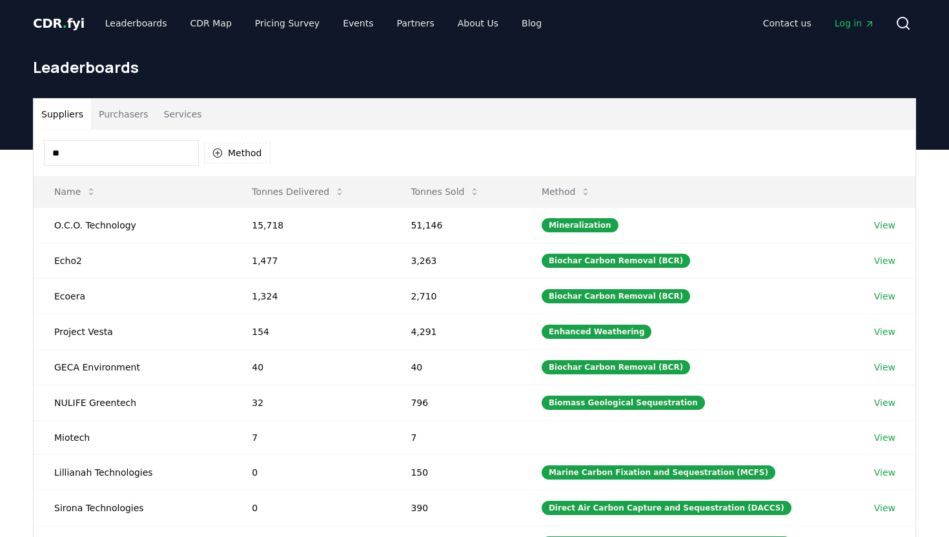
type input "*"
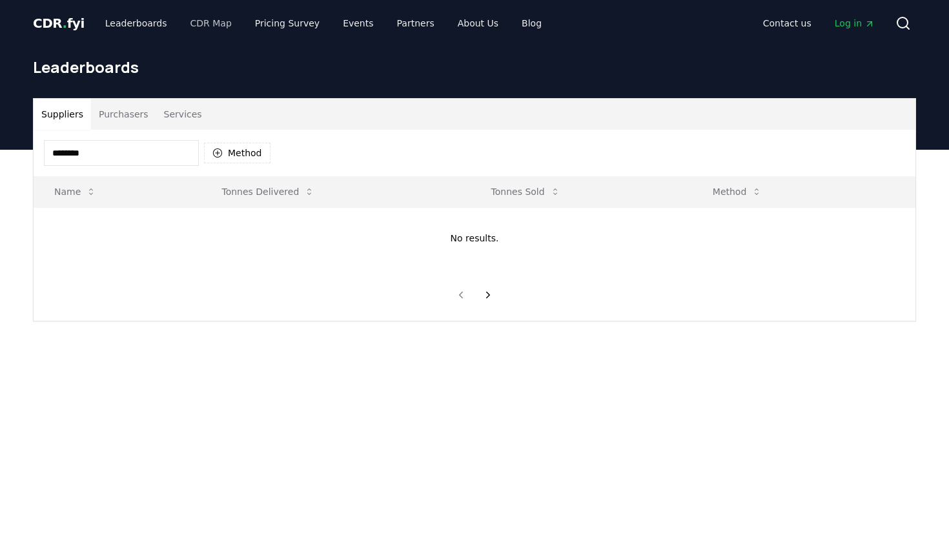
type input "********"
